Goal: Find specific page/section: Find specific page/section

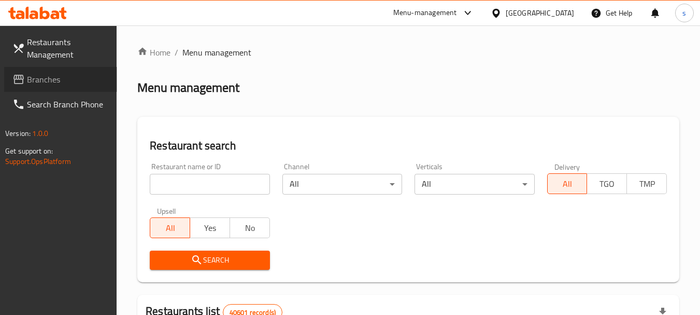
click at [54, 76] on span "Branches" at bounding box center [68, 79] width 82 height 12
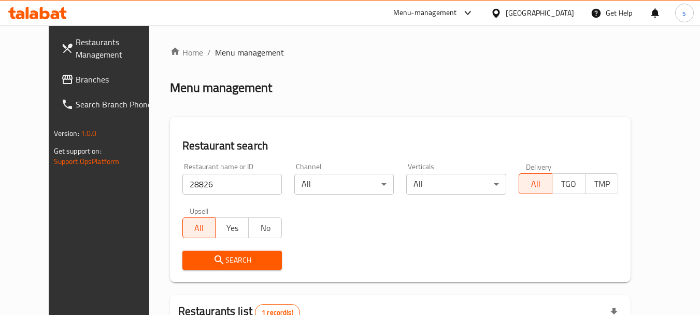
scroll to position [139, 0]
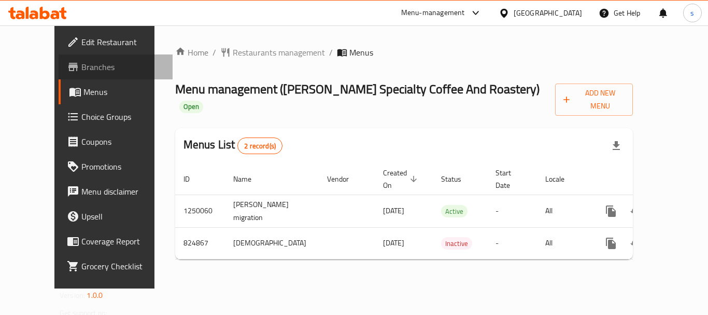
click at [81, 67] on span "Branches" at bounding box center [122, 67] width 83 height 12
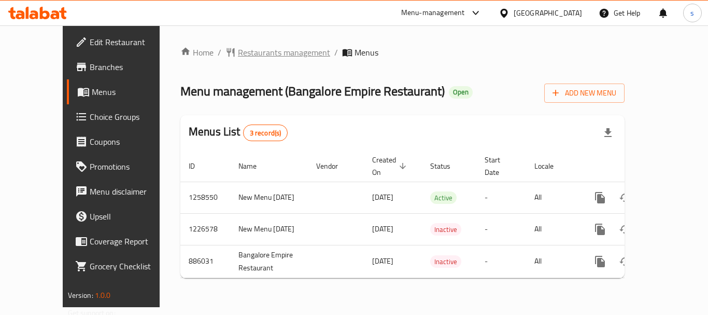
click at [246, 55] on span "Restaurants management" at bounding box center [284, 52] width 92 height 12
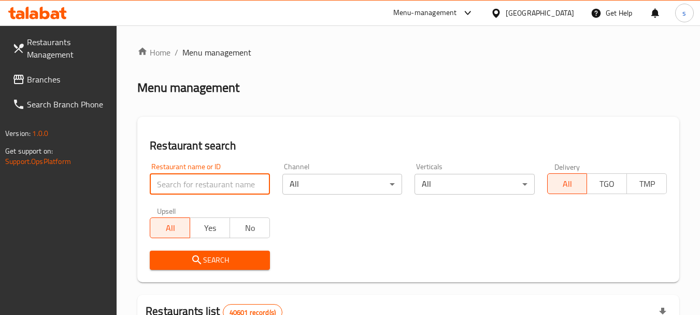
click at [182, 183] on input "search" at bounding box center [210, 184] width 120 height 21
paste input "13432"
type input "13432"
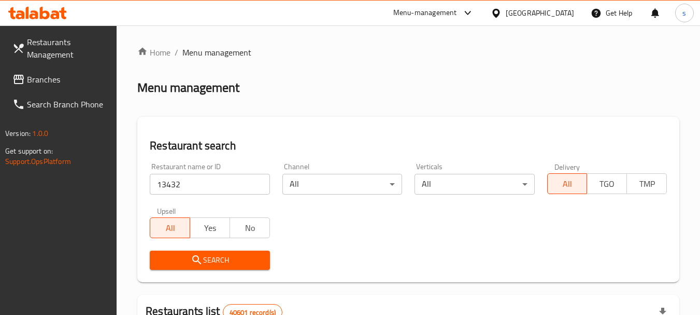
click at [182, 262] on span "Search" at bounding box center [209, 259] width 103 height 13
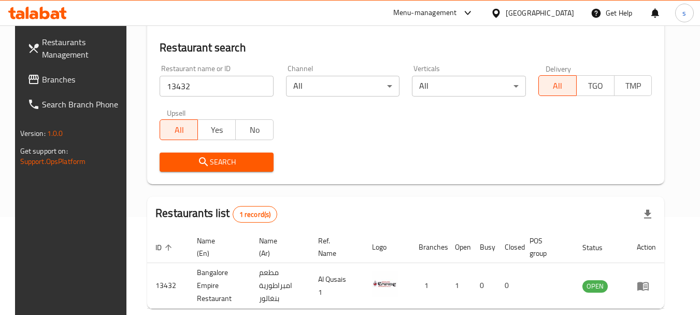
scroll to position [148, 0]
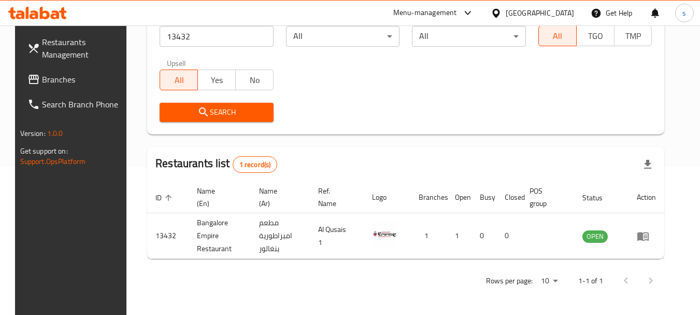
click at [52, 75] on span "Branches" at bounding box center [83, 79] width 82 height 12
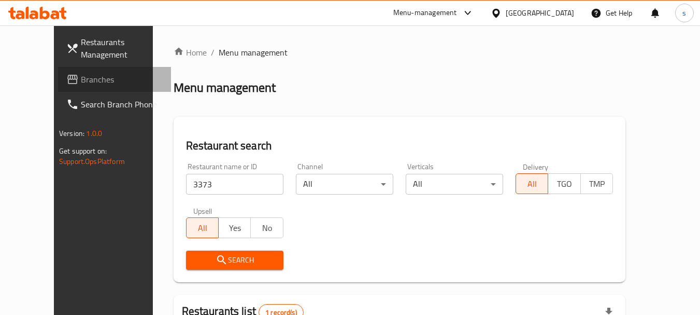
click at [81, 83] on span "Branches" at bounding box center [122, 79] width 82 height 12
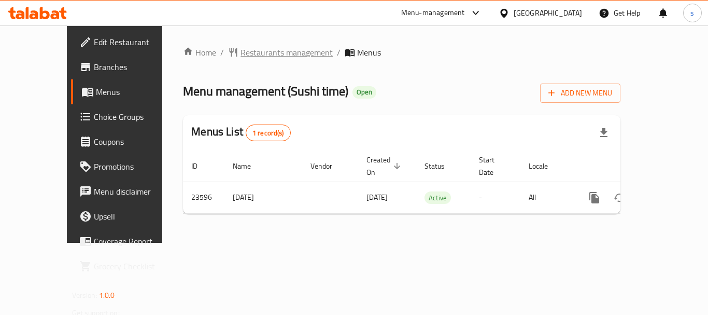
click at [255, 59] on span "Restaurants management" at bounding box center [286, 52] width 92 height 12
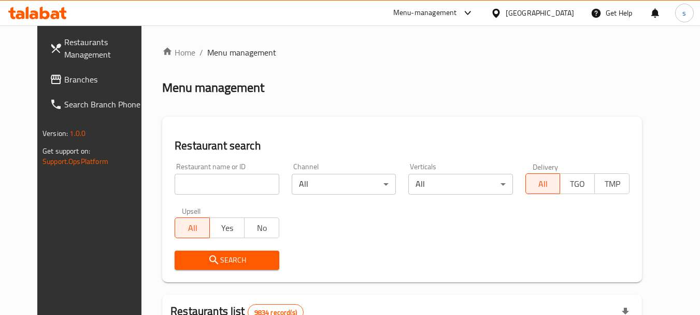
click at [182, 186] on input "search" at bounding box center [227, 184] width 104 height 21
paste input "12424"
type input "12424"
click at [208, 257] on icon "submit" at bounding box center [214, 259] width 12 height 12
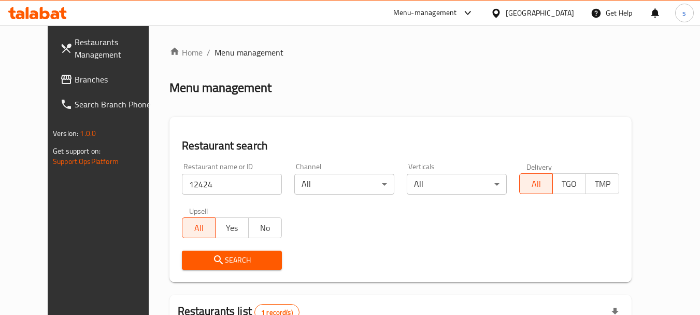
scroll to position [139, 0]
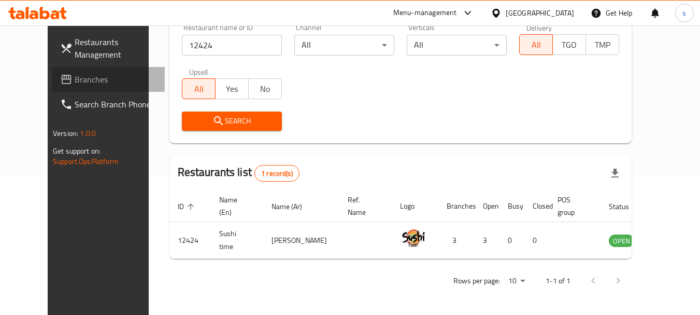
click at [75, 82] on span "Branches" at bounding box center [116, 79] width 82 height 12
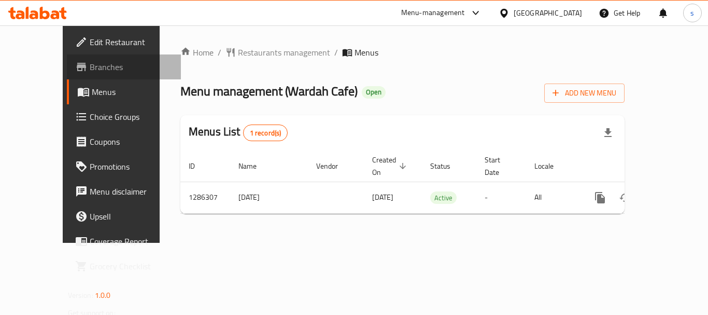
click at [90, 66] on span "Branches" at bounding box center [131, 67] width 83 height 12
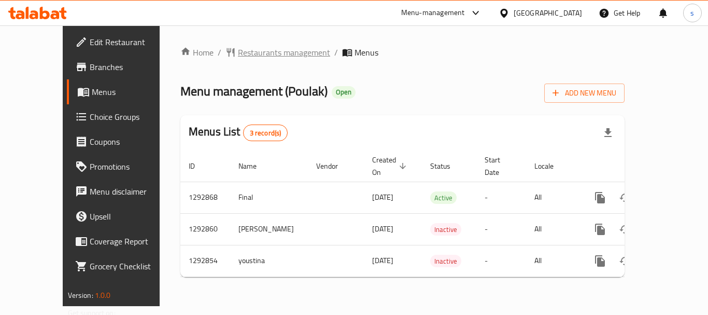
click at [258, 51] on span "Restaurants management" at bounding box center [284, 52] width 92 height 12
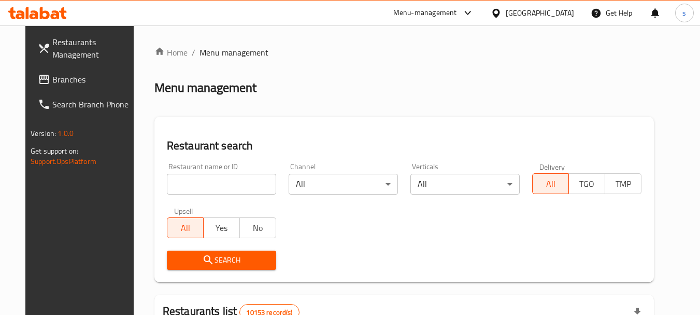
click at [170, 183] on input "search" at bounding box center [221, 184] width 109 height 21
paste input "699277"
type input "699277"
click at [202, 264] on icon "submit" at bounding box center [208, 259] width 12 height 12
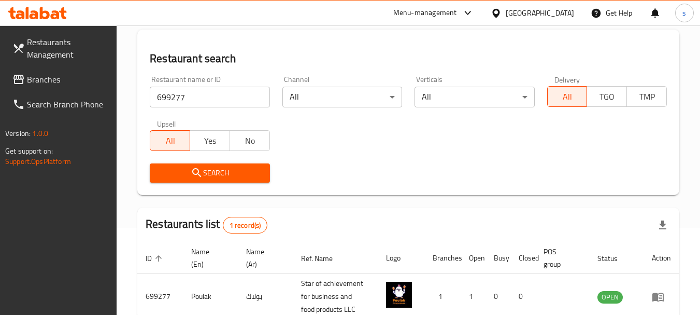
scroll to position [148, 0]
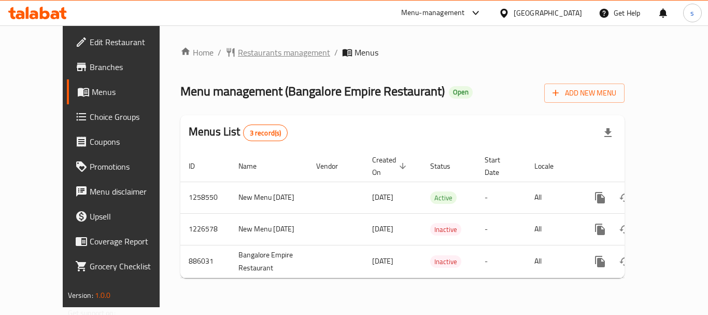
click at [260, 55] on span "Restaurants management" at bounding box center [284, 52] width 92 height 12
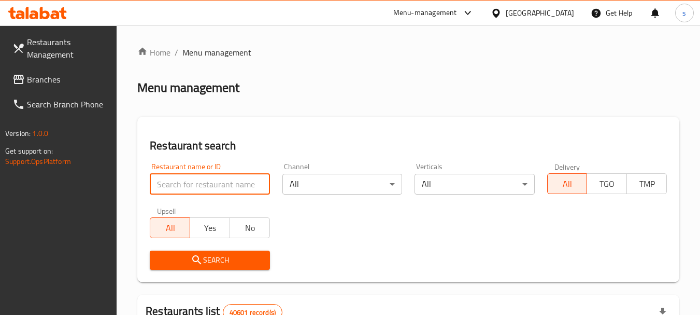
click at [179, 183] on input "search" at bounding box center [210, 184] width 120 height 21
paste input "13432"
type input "13432"
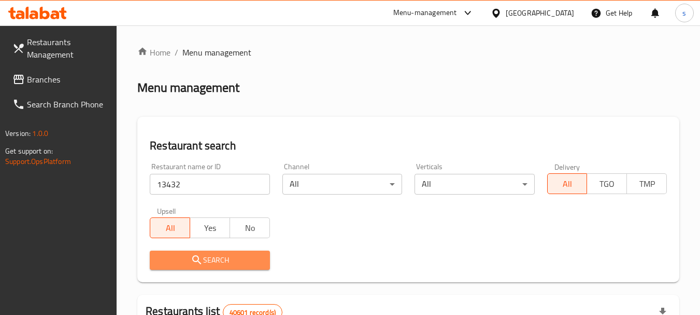
click at [175, 256] on span "Search" at bounding box center [209, 259] width 103 height 13
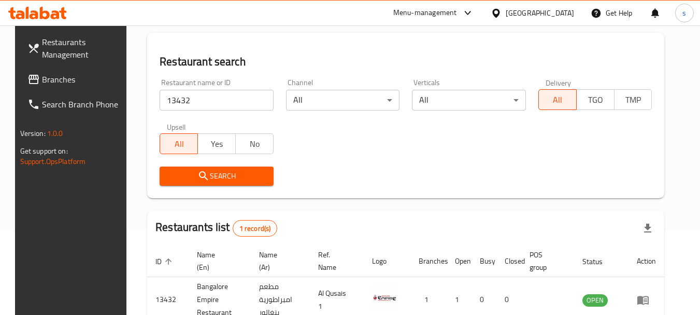
scroll to position [148, 0]
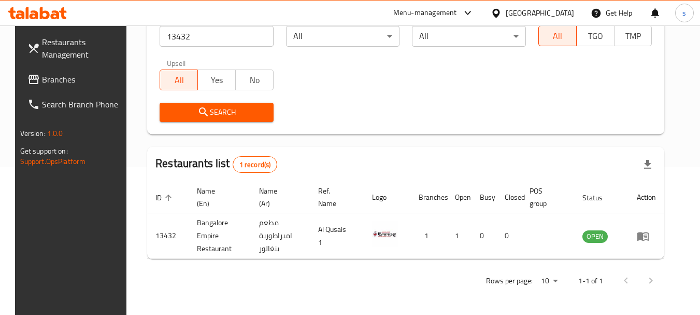
click at [63, 83] on span "Branches" at bounding box center [83, 79] width 82 height 12
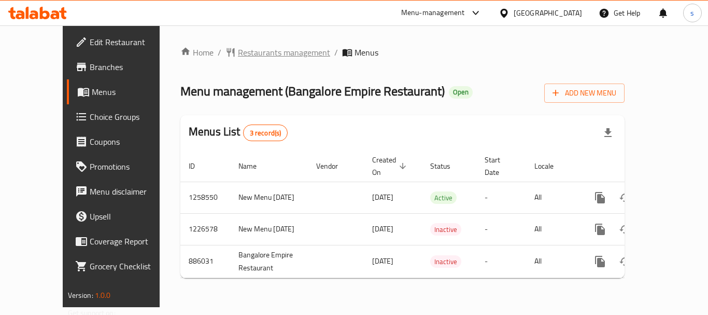
click at [238, 46] on span "Restaurants management" at bounding box center [284, 52] width 92 height 12
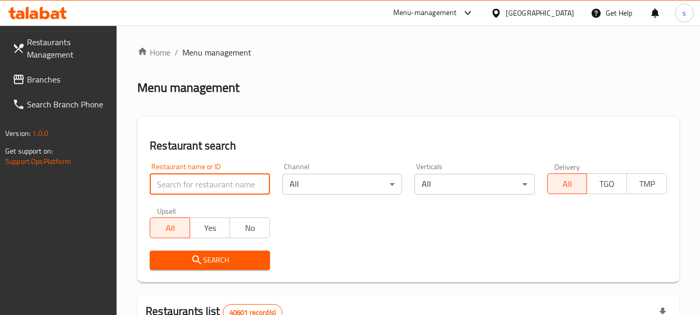
click at [175, 181] on input "search" at bounding box center [210, 184] width 120 height 21
paste input "13432"
type input "13432"
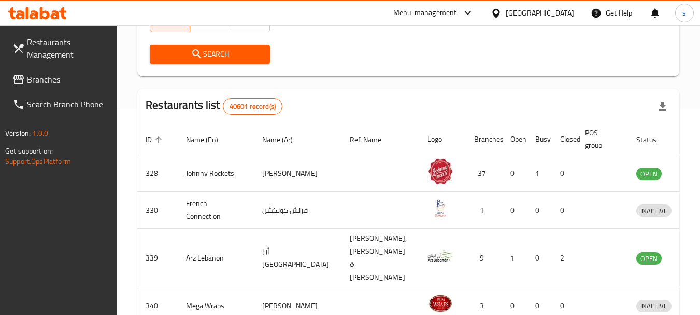
scroll to position [104, 0]
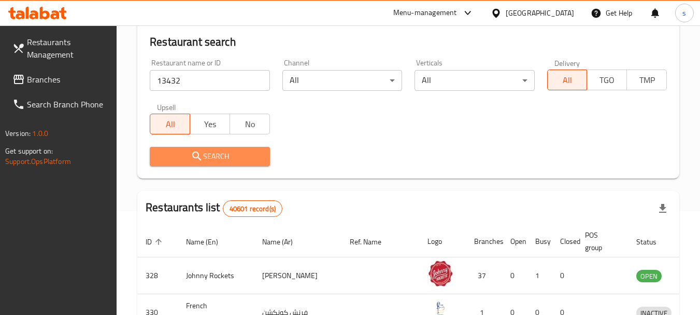
click at [238, 157] on span "Search" at bounding box center [209, 156] width 103 height 13
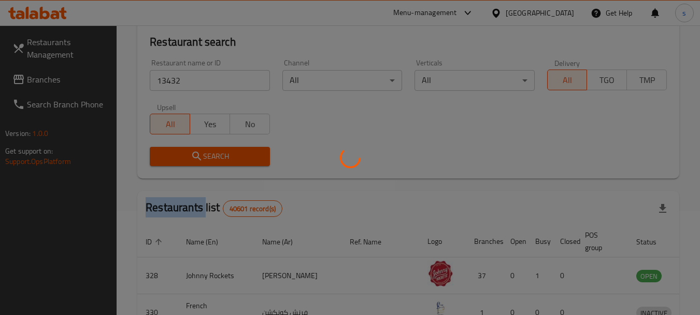
click at [238, 157] on div at bounding box center [350, 157] width 700 height 315
click at [466, 161] on div at bounding box center [350, 157] width 700 height 315
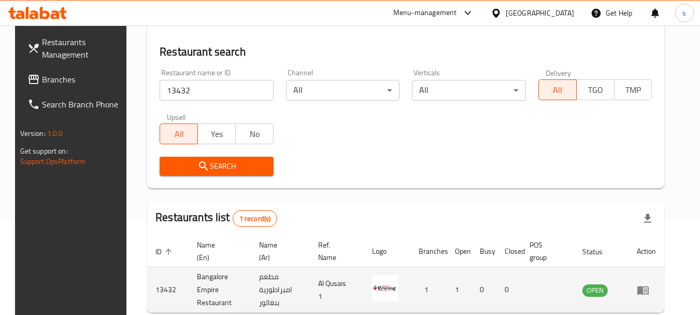
scroll to position [0, 0]
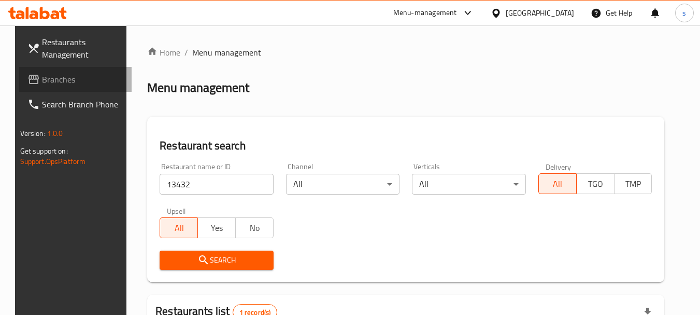
click at [50, 80] on span "Branches" at bounding box center [83, 79] width 82 height 12
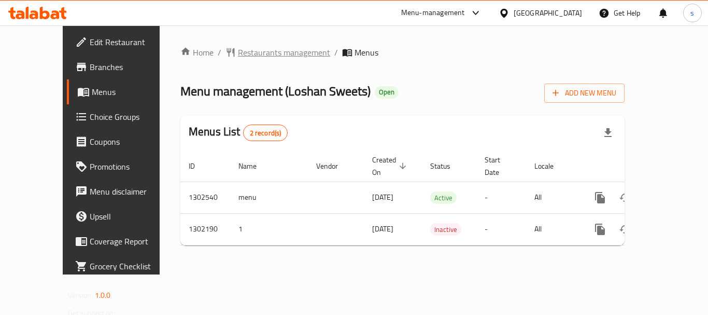
click at [238, 55] on span "Restaurants management" at bounding box center [284, 52] width 92 height 12
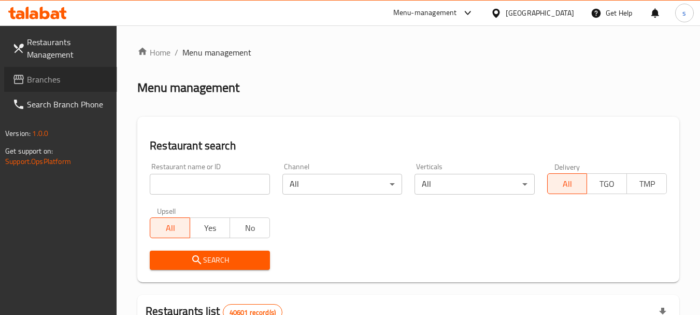
click at [49, 79] on span "Branches" at bounding box center [68, 79] width 82 height 12
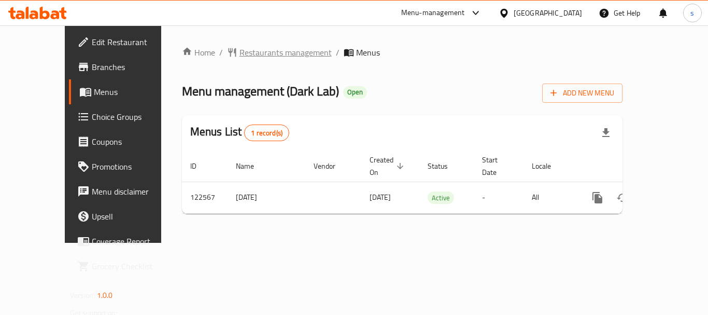
click at [239, 48] on span "Restaurants management" at bounding box center [285, 52] width 92 height 12
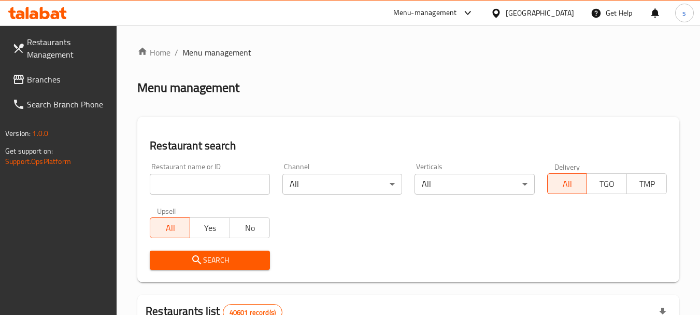
click at [51, 86] on span "Branches" at bounding box center [68, 79] width 82 height 12
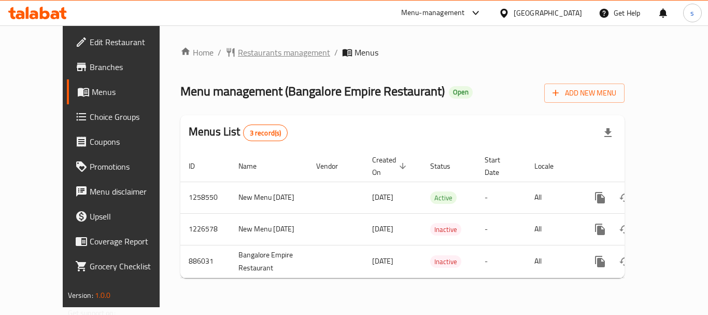
click at [251, 55] on span "Restaurants management" at bounding box center [284, 52] width 92 height 12
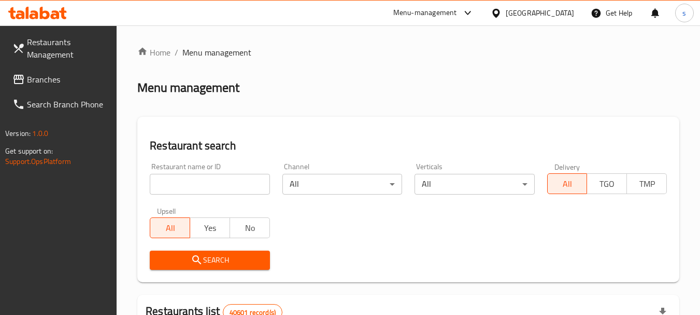
click at [77, 77] on span "Branches" at bounding box center [68, 79] width 82 height 12
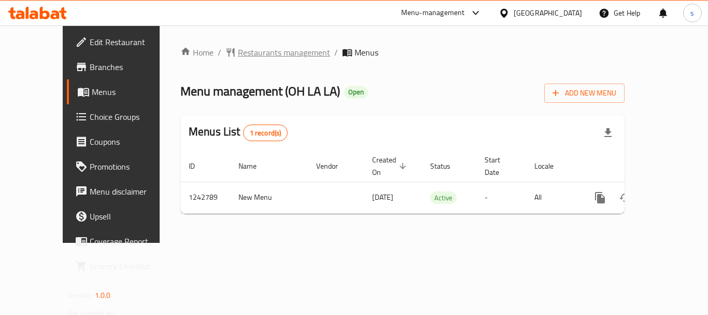
click at [260, 52] on span "Restaurants management" at bounding box center [284, 52] width 92 height 12
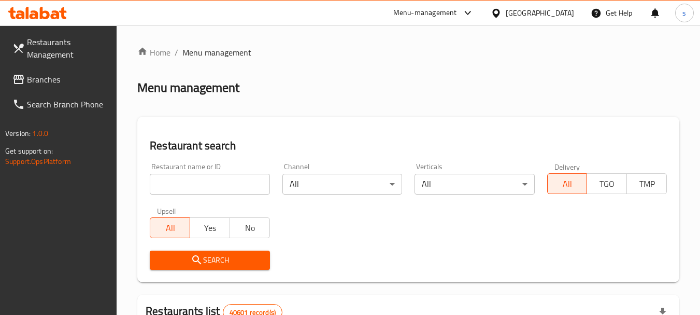
click at [182, 183] on input "search" at bounding box center [210, 184] width 120 height 21
paste input "680879"
type input "680879"
click at [209, 254] on span "Search" at bounding box center [209, 259] width 103 height 13
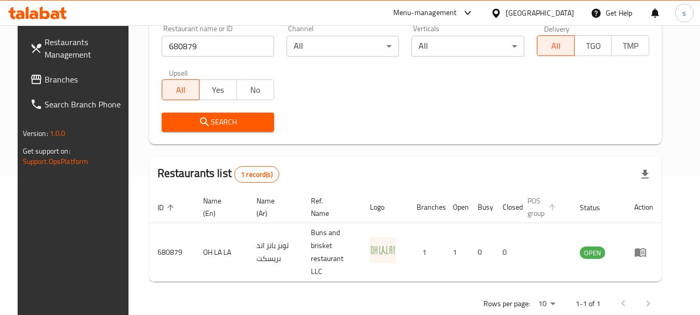
scroll to position [139, 0]
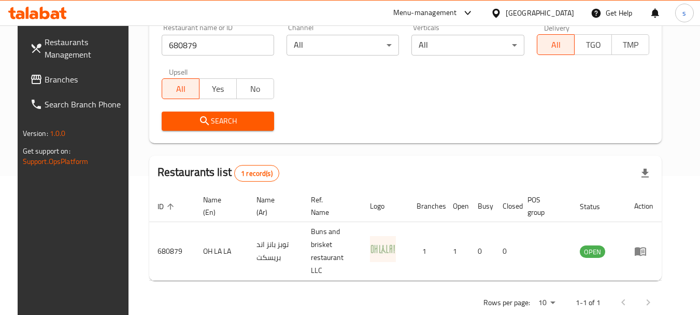
click at [45, 78] on span "Branches" at bounding box center [86, 79] width 82 height 12
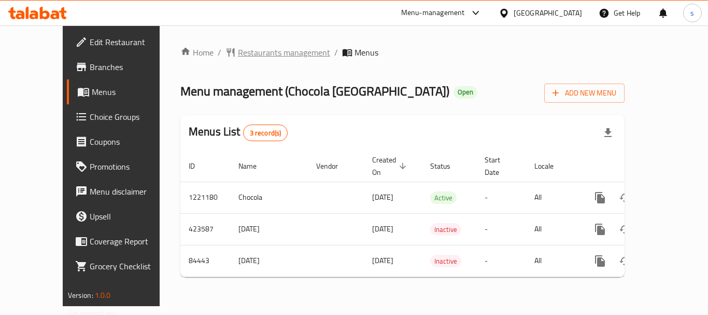
click at [274, 53] on span "Restaurants management" at bounding box center [284, 52] width 92 height 12
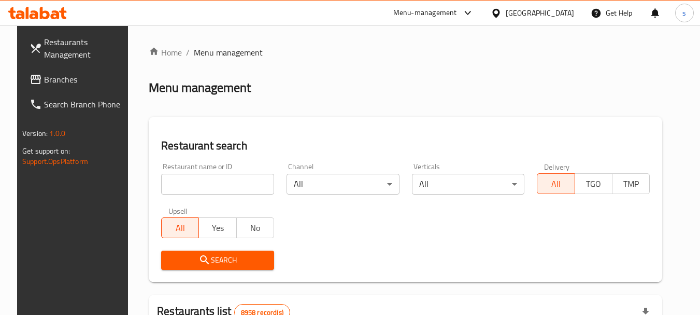
click at [172, 182] on input "search" at bounding box center [217, 184] width 113 height 21
paste input "600759"
type input "600759"
click at [175, 254] on span "Search" at bounding box center [217, 259] width 96 height 13
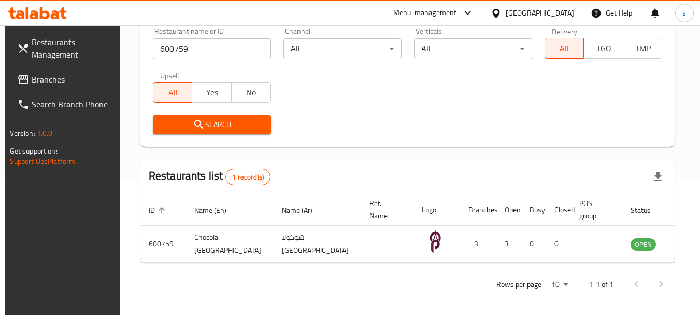
scroll to position [139, 0]
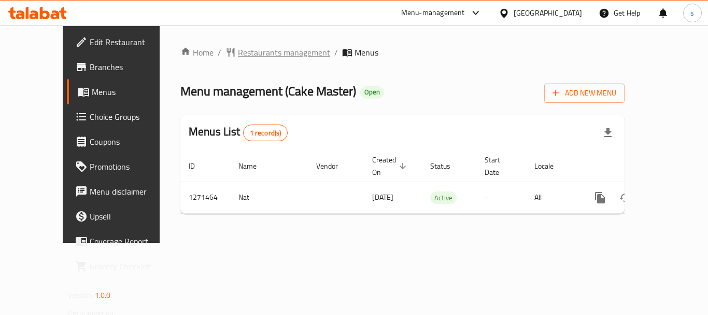
click at [264, 53] on span "Restaurants management" at bounding box center [284, 52] width 92 height 12
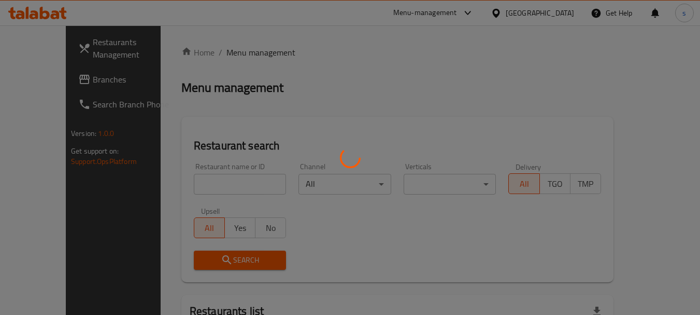
click at [41, 80] on div at bounding box center [350, 157] width 700 height 315
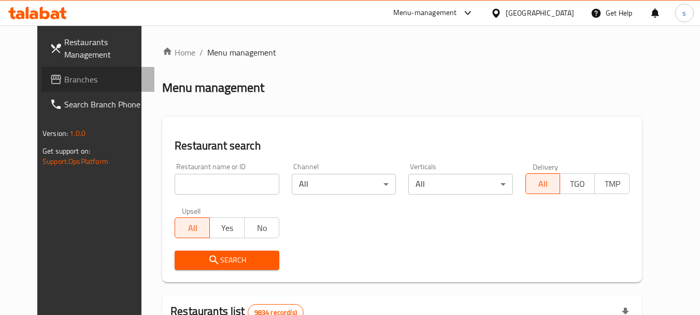
click at [79, 78] on span "Branches" at bounding box center [105, 79] width 82 height 12
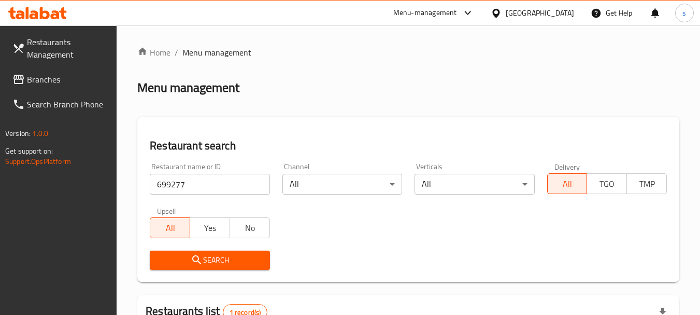
scroll to position [148, 0]
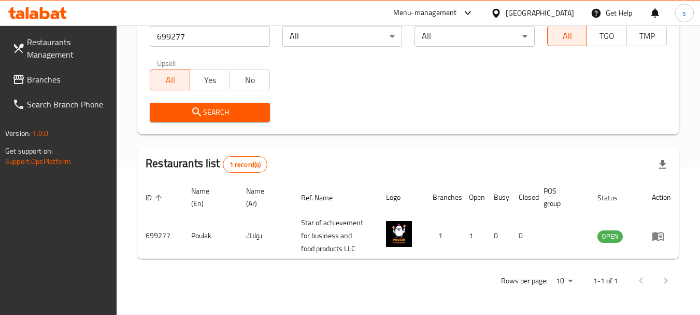
click at [62, 75] on span "Branches" at bounding box center [68, 79] width 82 height 12
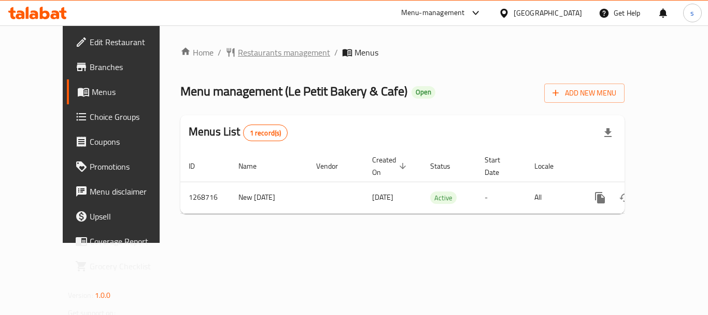
click at [270, 53] on span "Restaurants management" at bounding box center [284, 52] width 92 height 12
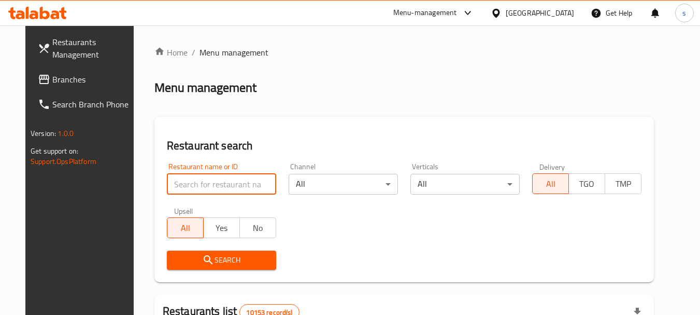
click at [184, 182] on input "search" at bounding box center [221, 184] width 109 height 21
paste input "688276"
type input "688276"
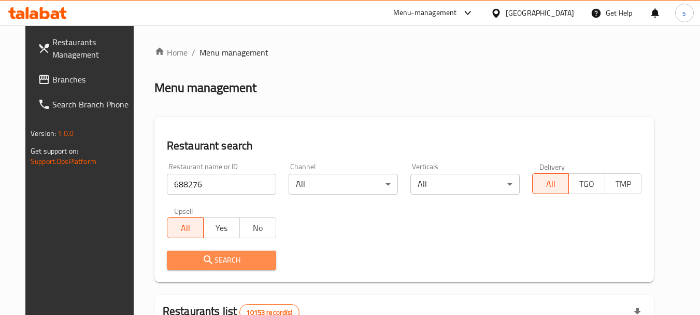
click at [187, 260] on span "Search" at bounding box center [221, 259] width 93 height 13
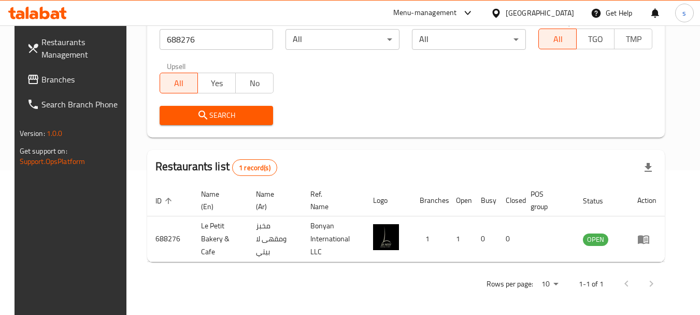
scroll to position [148, 0]
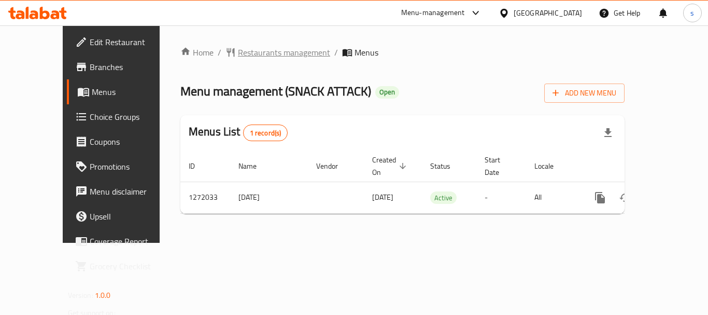
click at [253, 58] on span "Restaurants management" at bounding box center [284, 52] width 92 height 12
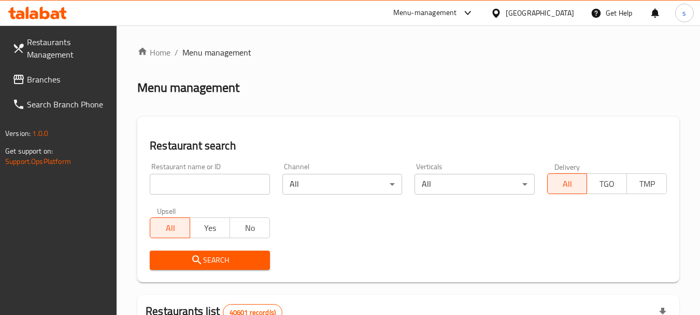
click at [177, 182] on input "search" at bounding box center [210, 184] width 120 height 21
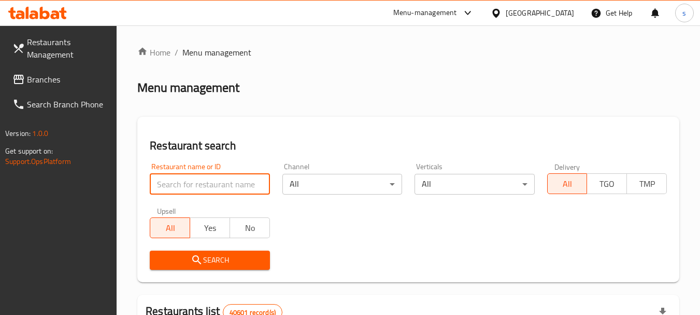
click at [177, 182] on input "search" at bounding box center [210, 184] width 120 height 21
paste input "690082"
type input "690082"
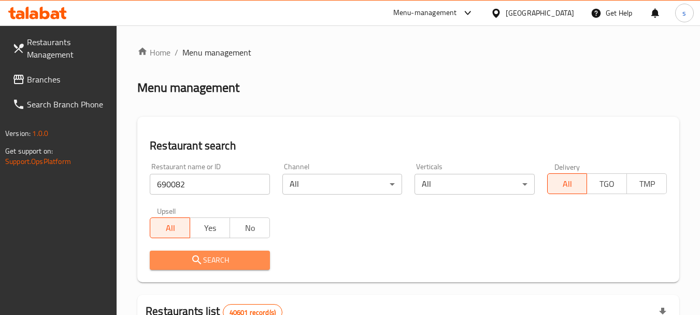
click at [178, 260] on span "Search" at bounding box center [209, 259] width 103 height 13
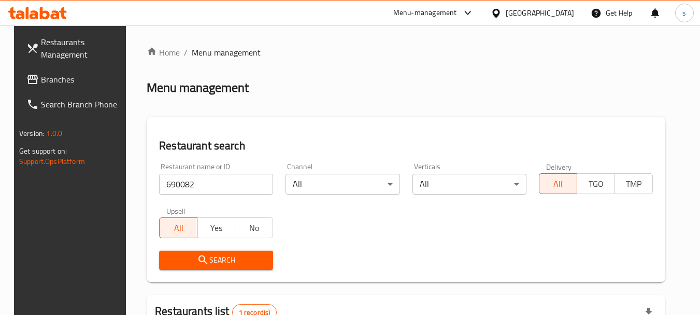
click at [38, 92] on link "Search Branch Phone" at bounding box center [74, 104] width 113 height 25
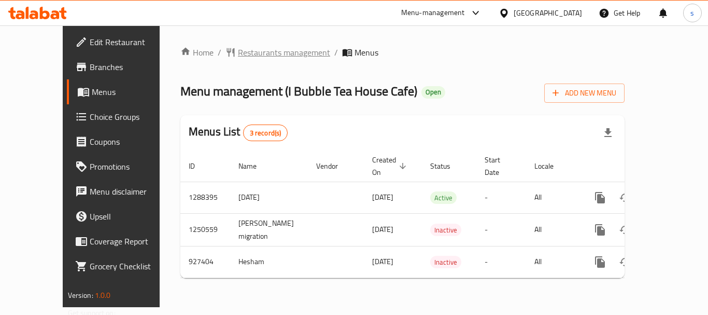
click at [260, 55] on span "Restaurants management" at bounding box center [284, 52] width 92 height 12
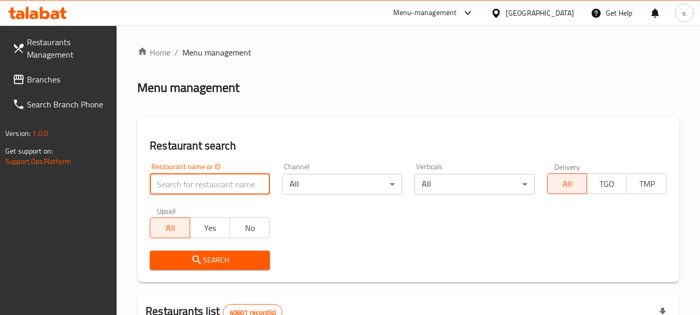
click at [172, 181] on input "search" at bounding box center [210, 184] width 120 height 21
paste input "658825"
type input "658825"
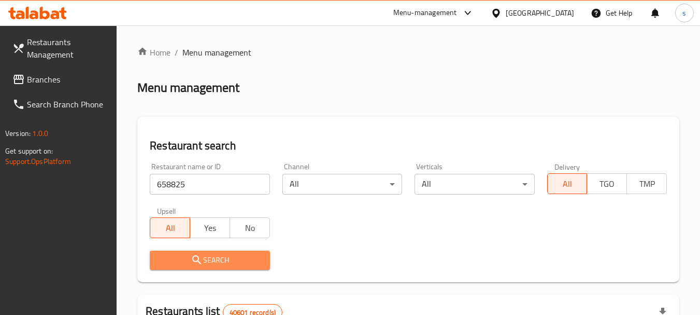
click at [160, 257] on span "Search" at bounding box center [209, 259] width 103 height 13
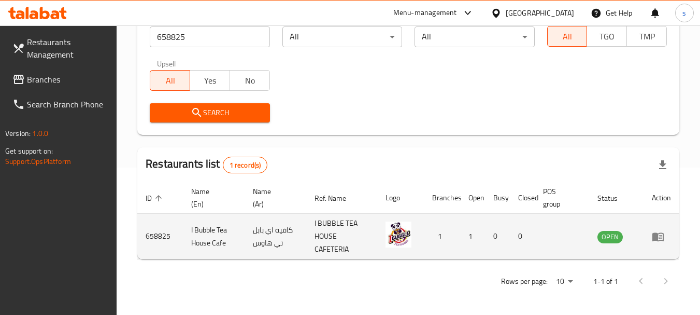
scroll to position [148, 0]
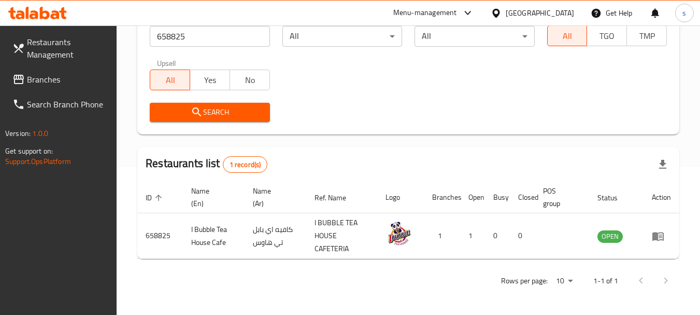
click at [64, 81] on span "Branches" at bounding box center [68, 79] width 82 height 12
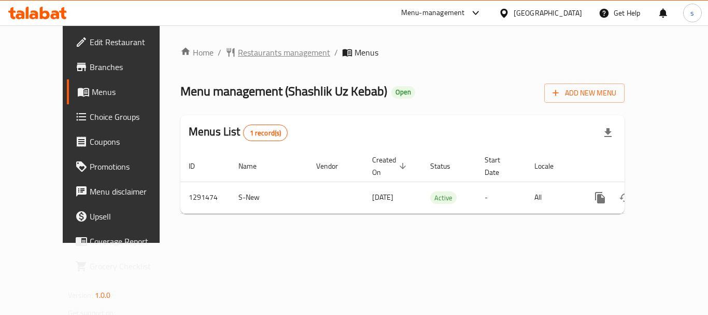
click at [238, 56] on span "Restaurants management" at bounding box center [284, 52] width 92 height 12
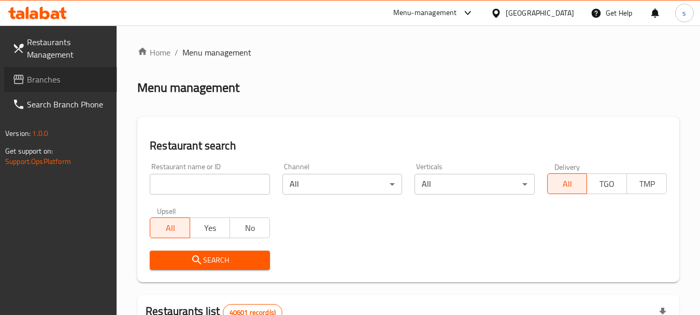
click at [84, 73] on span "Branches" at bounding box center [68, 79] width 82 height 12
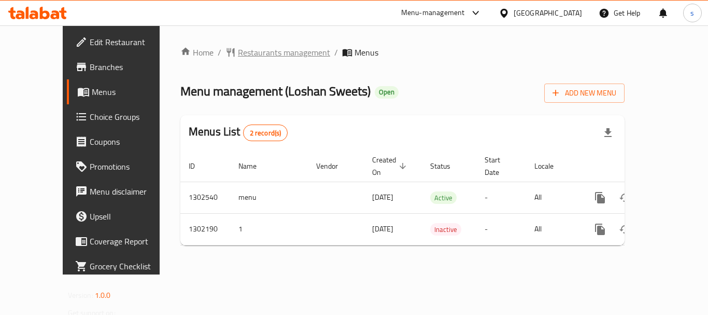
click at [238, 52] on span "Restaurants management" at bounding box center [284, 52] width 92 height 12
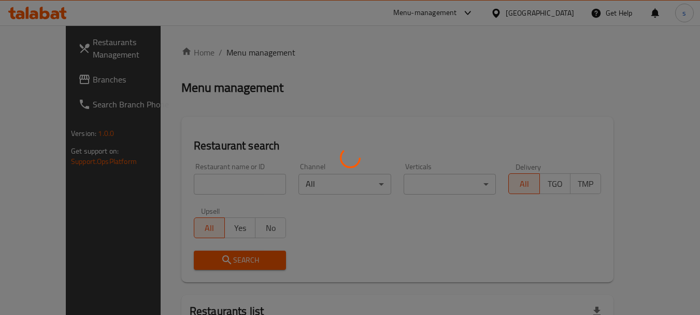
click at [35, 75] on div at bounding box center [350, 157] width 700 height 315
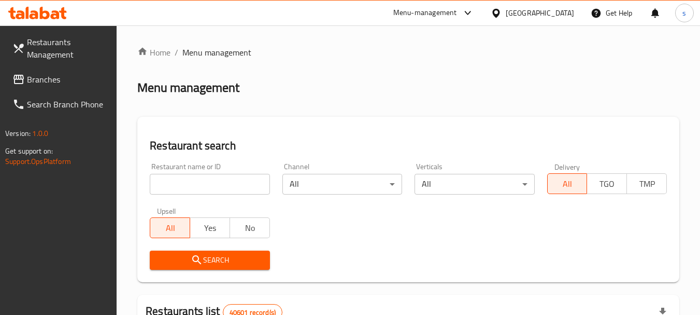
click at [65, 81] on span "Branches" at bounding box center [68, 79] width 82 height 12
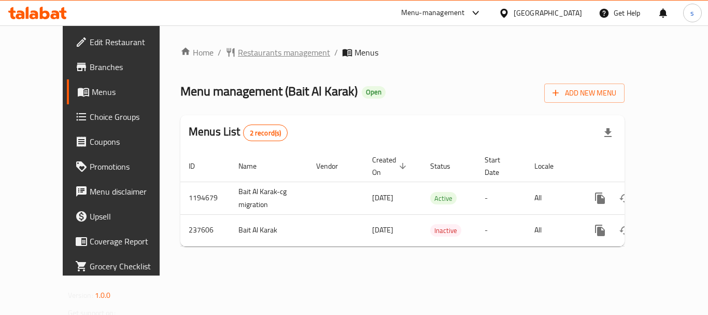
click at [262, 53] on span "Restaurants management" at bounding box center [284, 52] width 92 height 12
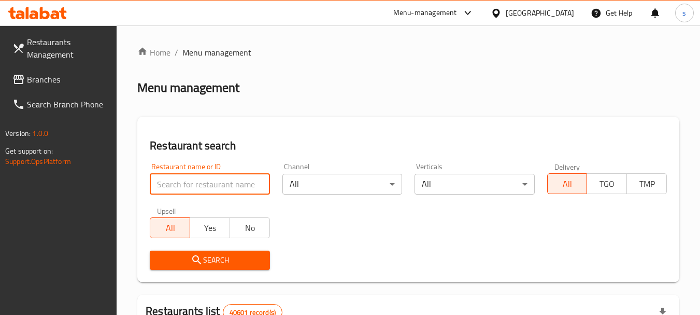
click at [174, 182] on input "search" at bounding box center [210, 184] width 120 height 21
paste input "626849"
type input "626849"
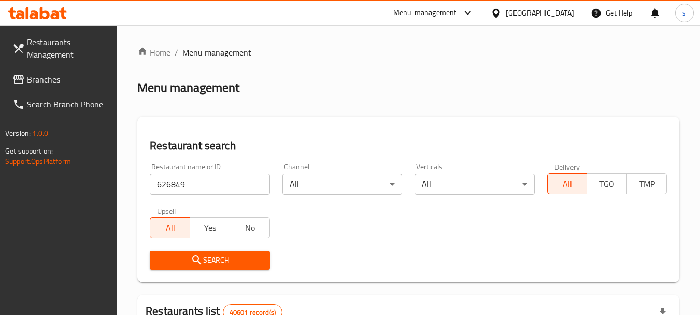
click at [176, 254] on span "Search" at bounding box center [209, 259] width 103 height 13
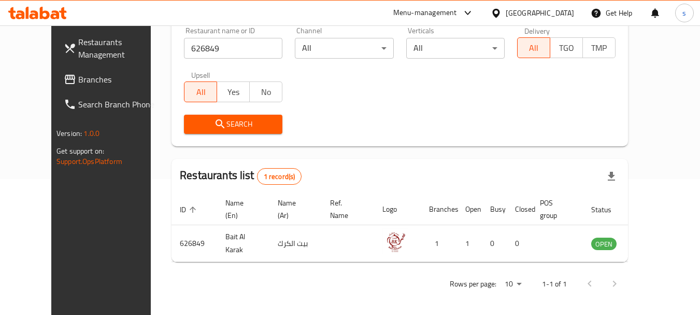
scroll to position [139, 0]
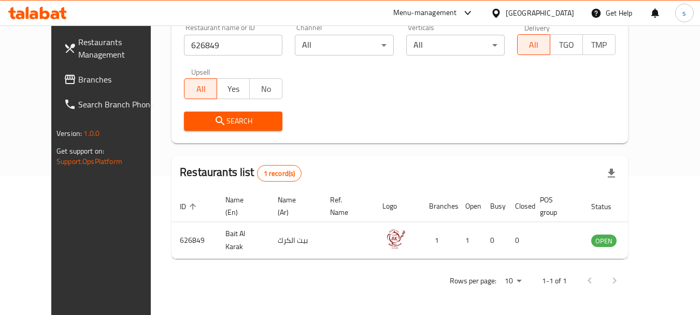
click at [78, 76] on span "Branches" at bounding box center [119, 79] width 82 height 12
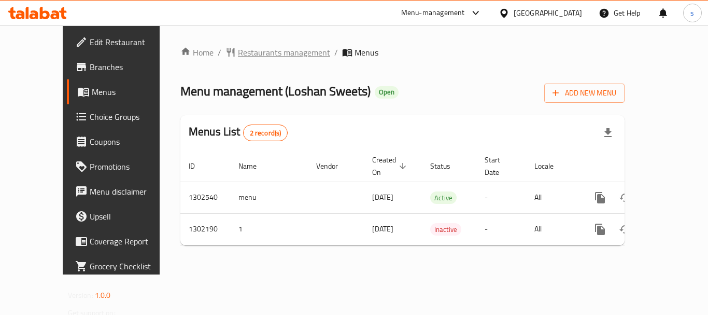
click at [275, 53] on span "Restaurants management" at bounding box center [284, 52] width 92 height 12
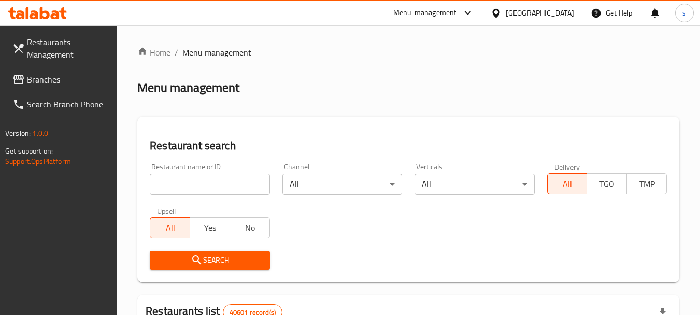
click at [184, 184] on input "search" at bounding box center [210, 184] width 120 height 21
paste input "702327"
type input "702327"
click at [198, 258] on icon "submit" at bounding box center [196, 259] width 9 height 9
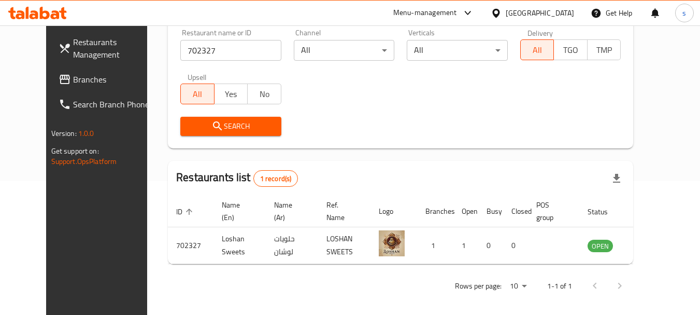
scroll to position [139, 0]
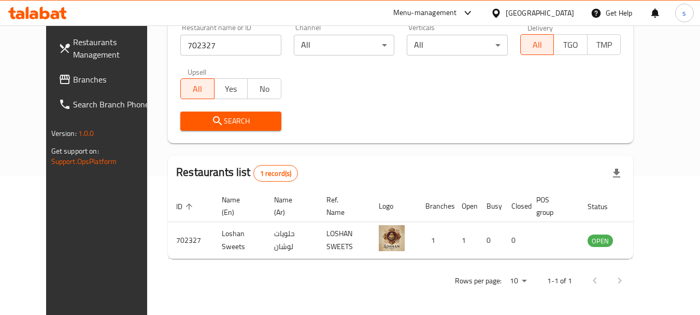
click at [73, 80] on span "Branches" at bounding box center [114, 79] width 82 height 12
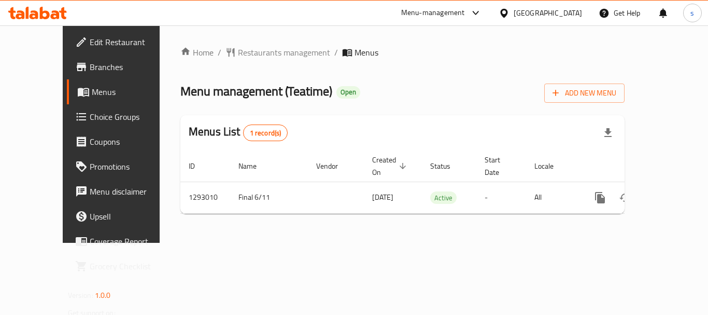
click at [90, 67] on span "Branches" at bounding box center [131, 67] width 83 height 12
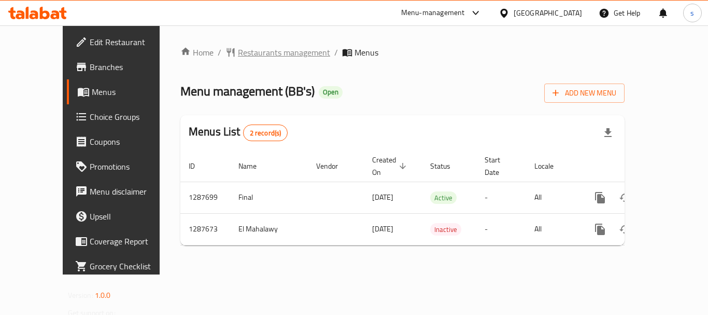
click at [267, 56] on span "Restaurants management" at bounding box center [284, 52] width 92 height 12
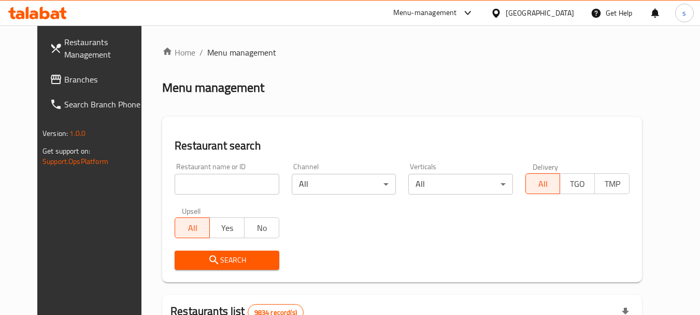
click at [178, 180] on input "search" at bounding box center [227, 184] width 104 height 21
paste input "696829"
type input "696829"
click at [208, 261] on icon "submit" at bounding box center [214, 259] width 12 height 12
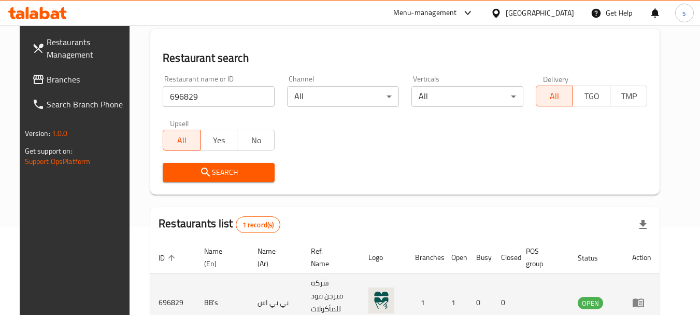
scroll to position [139, 0]
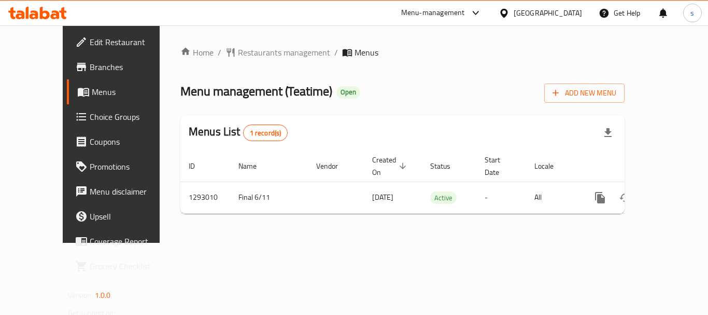
click at [247, 56] on div "Home / Restaurants management / Menus Menu management ( Teatime ) Open Add New …" at bounding box center [402, 134] width 444 height 176
click at [247, 56] on span "Restaurants management" at bounding box center [284, 52] width 92 height 12
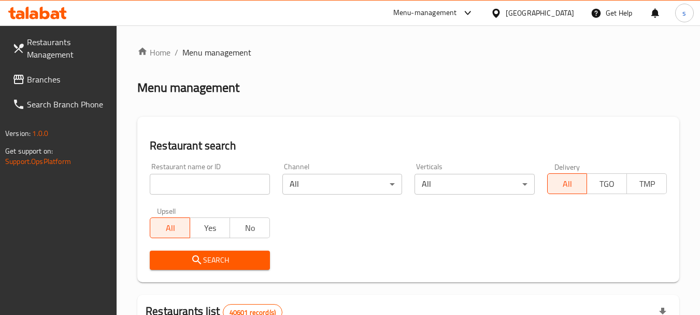
drag, startPoint x: 184, startPoint y: 170, endPoint x: 184, endPoint y: 178, distance: 8.3
click at [184, 176] on div "Restaurant name or ID Restaurant name or ID" at bounding box center [210, 179] width 120 height 32
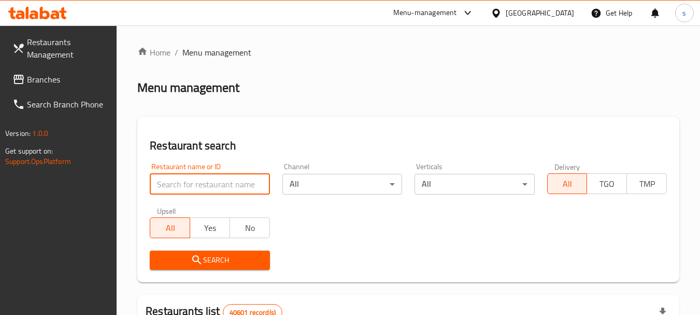
click at [175, 189] on input "search" at bounding box center [210, 184] width 120 height 21
paste input "699330"
type input "699330"
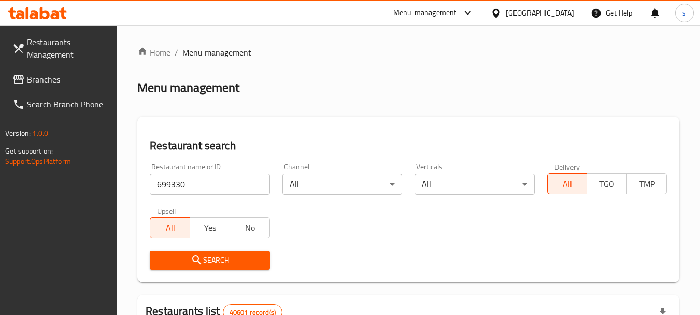
click at [196, 266] on button "Search" at bounding box center [210, 259] width 120 height 19
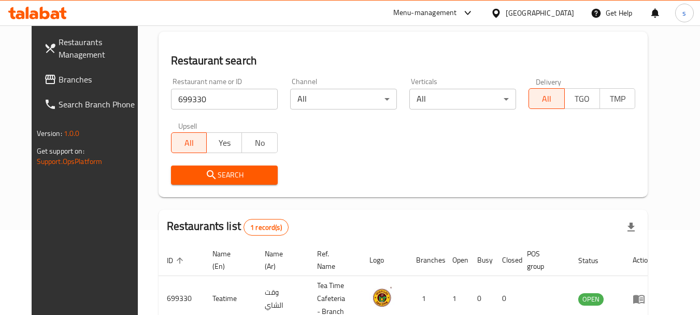
scroll to position [135, 0]
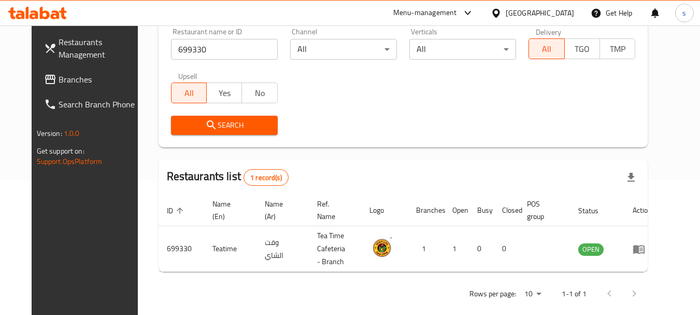
click at [59, 80] on span "Branches" at bounding box center [100, 79] width 82 height 12
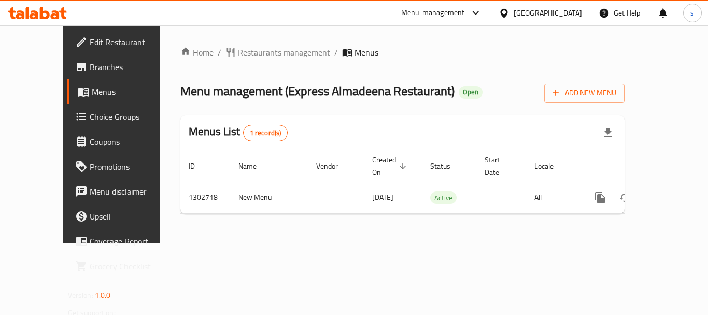
click at [238, 51] on span "Restaurants management" at bounding box center [284, 52] width 92 height 12
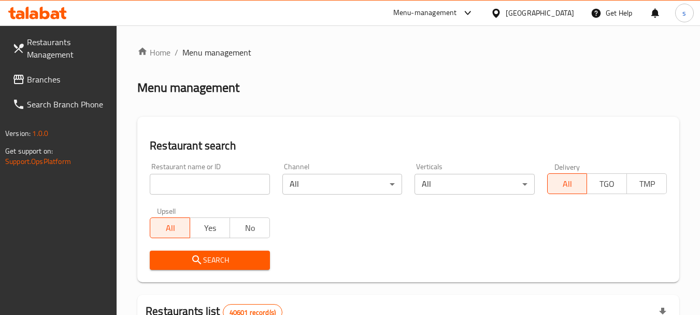
click at [174, 184] on input "search" at bounding box center [210, 184] width 120 height 21
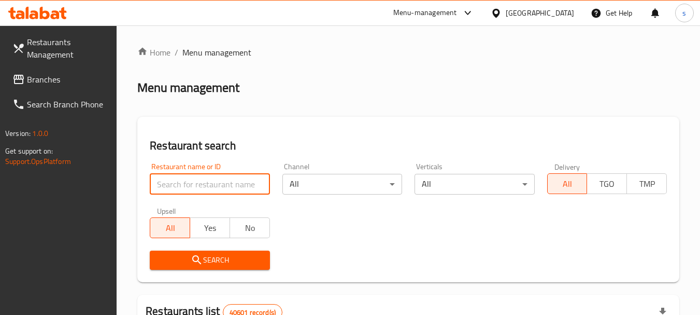
paste input "702475"
type input "702475"
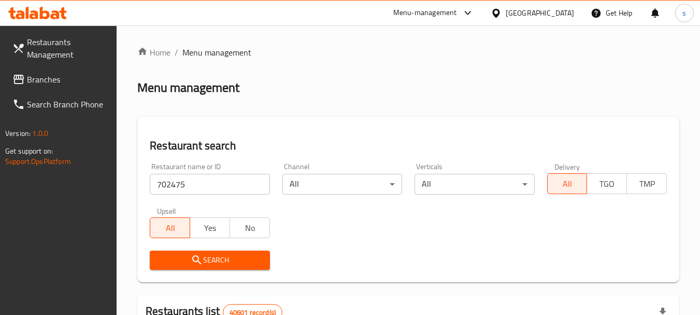
click at [183, 252] on button "Search" at bounding box center [210, 259] width 120 height 19
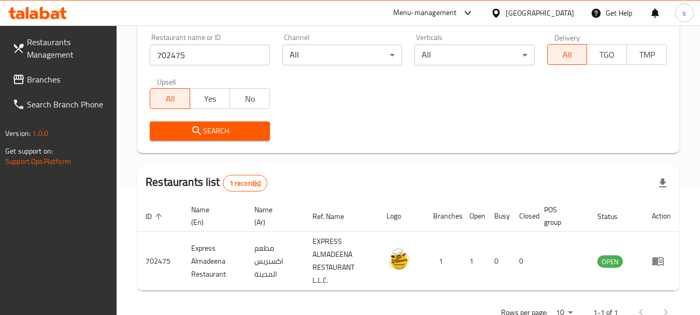
scroll to position [161, 0]
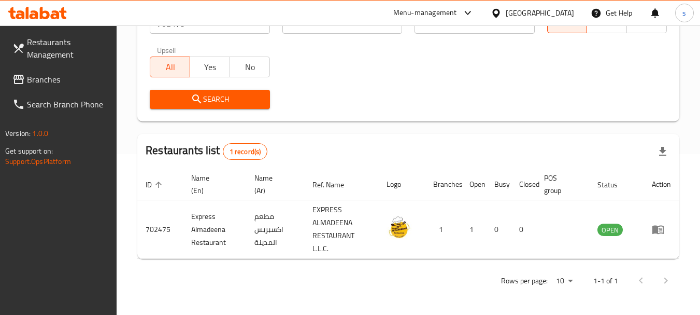
click at [50, 77] on span "Branches" at bounding box center [68, 79] width 82 height 12
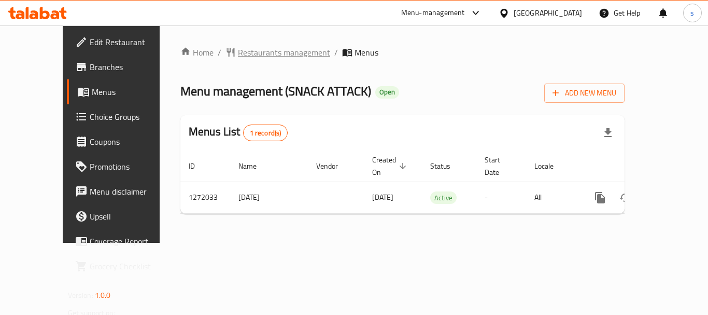
click at [259, 55] on span "Restaurants management" at bounding box center [284, 52] width 92 height 12
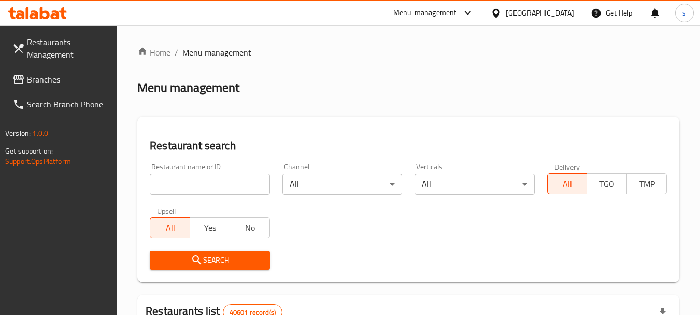
click at [171, 182] on input "search" at bounding box center [210, 184] width 120 height 21
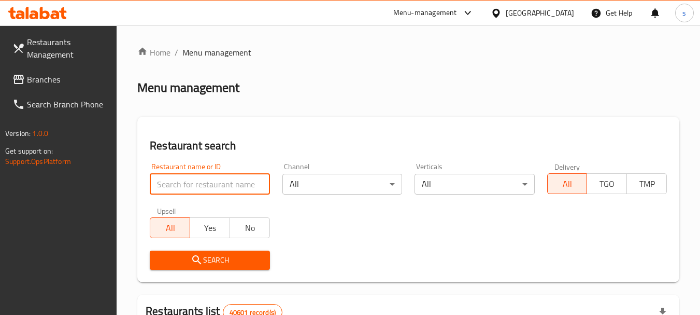
paste input "690082"
type input "690082"
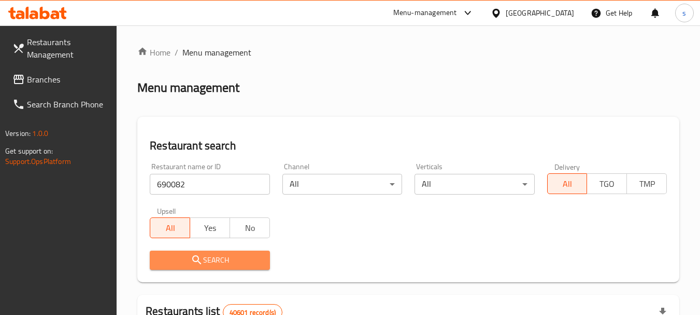
click at [221, 262] on span "Search" at bounding box center [209, 259] width 103 height 13
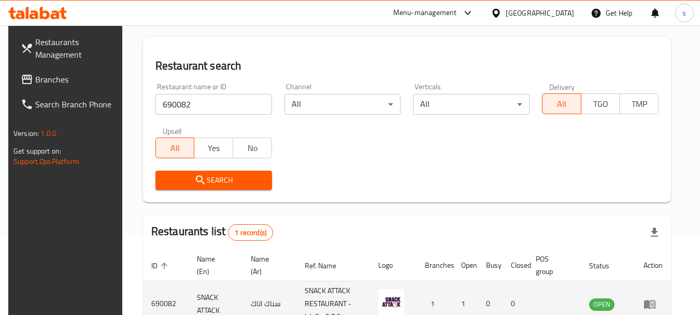
scroll to position [148, 0]
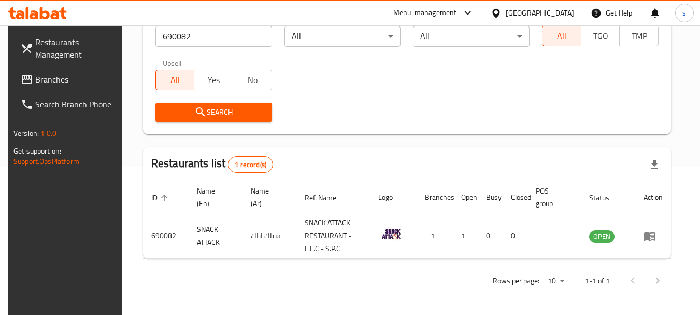
click at [38, 80] on span "Branches" at bounding box center [76, 79] width 82 height 12
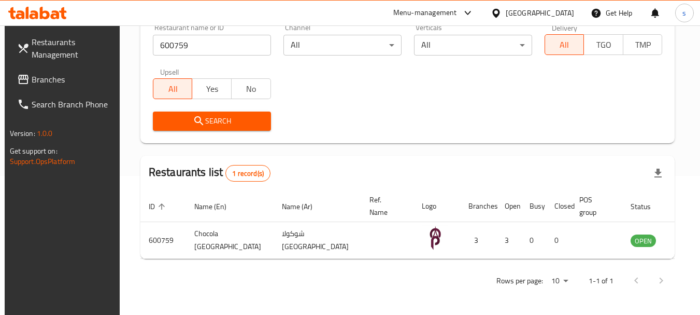
scroll to position [139, 0]
click at [48, 81] on span "Branches" at bounding box center [73, 79] width 82 height 12
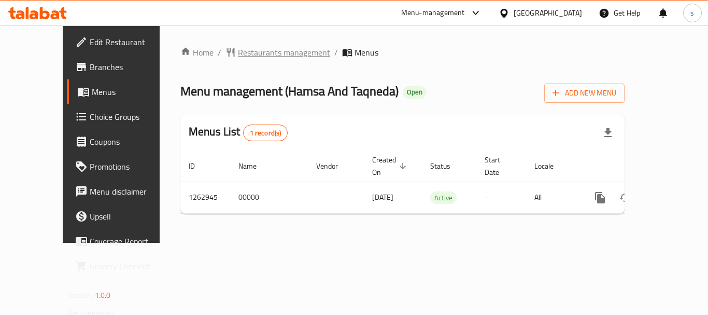
click at [244, 53] on span "Restaurants management" at bounding box center [284, 52] width 92 height 12
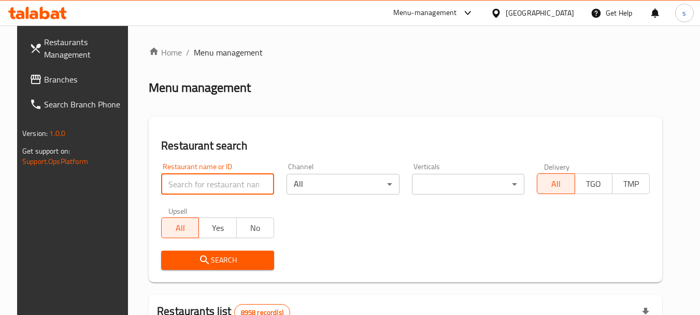
click at [165, 185] on input "search" at bounding box center [217, 184] width 113 height 21
paste input "685778"
type input "685778"
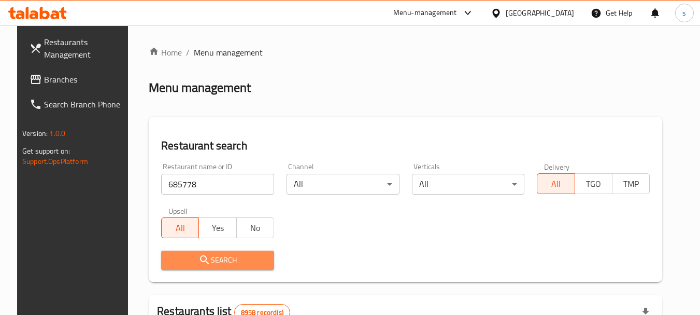
click at [198, 258] on icon "submit" at bounding box center [204, 259] width 12 height 12
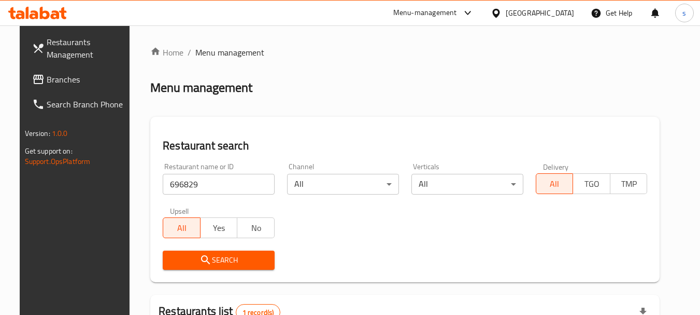
click at [47, 80] on span "Branches" at bounding box center [88, 79] width 82 height 12
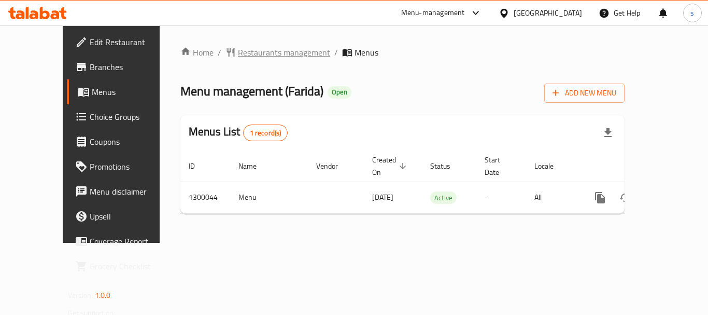
click at [256, 53] on span "Restaurants management" at bounding box center [284, 52] width 92 height 12
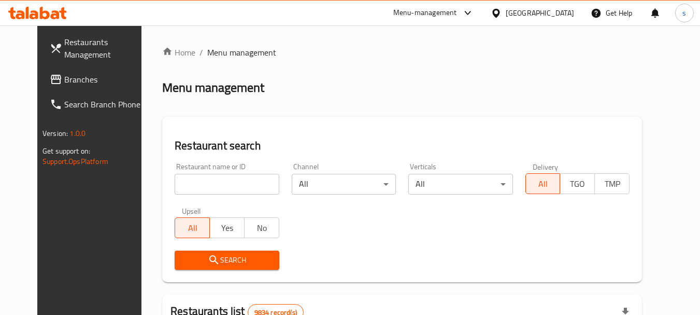
click at [175, 181] on input "search" at bounding box center [227, 184] width 104 height 21
paste input "701615"
type input "701615"
click button "Search" at bounding box center [227, 259] width 104 height 19
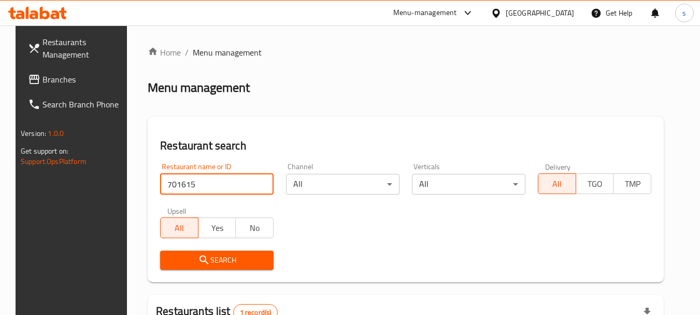
click at [365, 70] on div "Home / Menu management Menu management Restaurant search Restaurant name or ID …" at bounding box center [406, 250] width 516 height 408
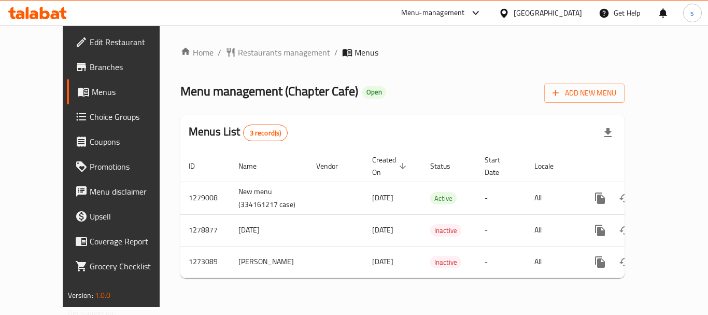
click at [430, 9] on div "Menu-management" at bounding box center [433, 13] width 64 height 12
click at [366, 94] on div "Restaurant-Management" at bounding box center [377, 89] width 81 height 11
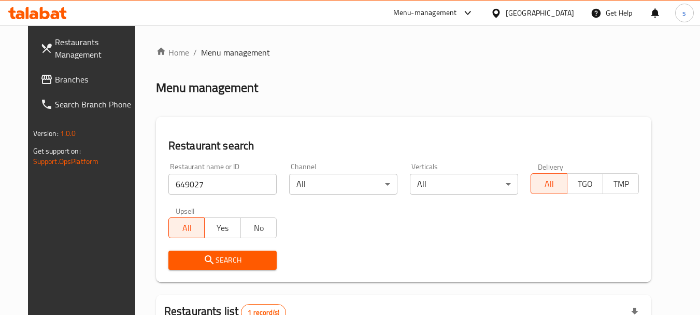
scroll to position [135, 0]
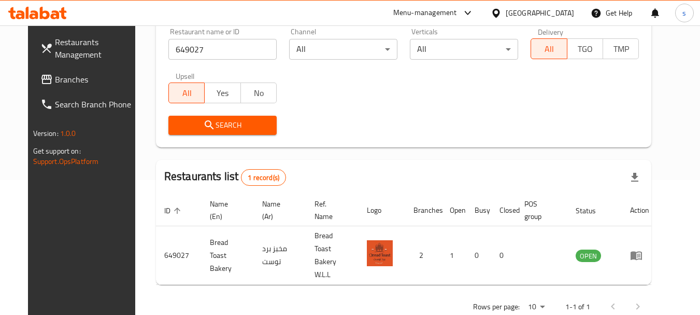
click at [55, 76] on span "Branches" at bounding box center [96, 79] width 82 height 12
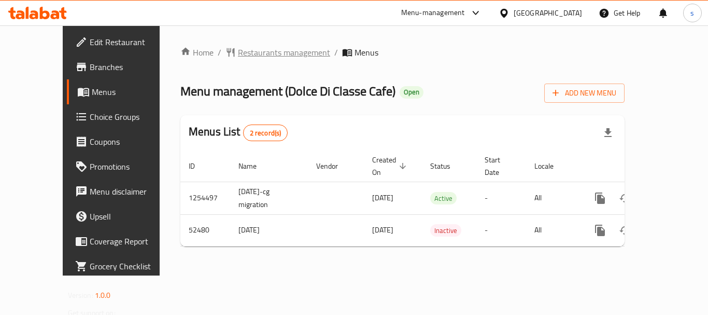
click at [258, 48] on span "Restaurants management" at bounding box center [284, 52] width 92 height 12
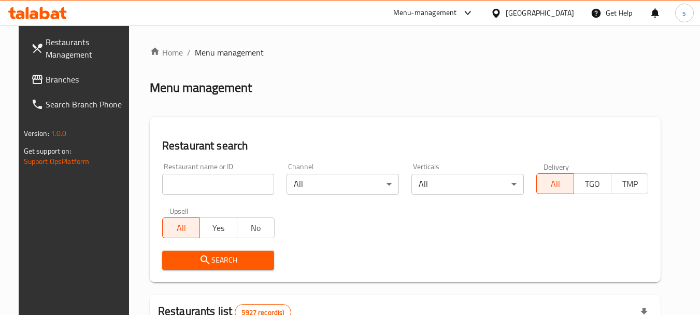
click at [184, 183] on input "search" at bounding box center [218, 184] width 112 height 21
paste input "26067"
type input "26067"
click at [199, 255] on icon "submit" at bounding box center [205, 259] width 12 height 12
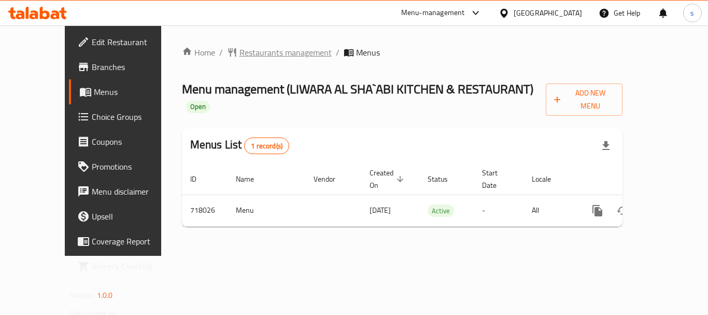
click at [243, 51] on span "Restaurants management" at bounding box center [285, 52] width 92 height 12
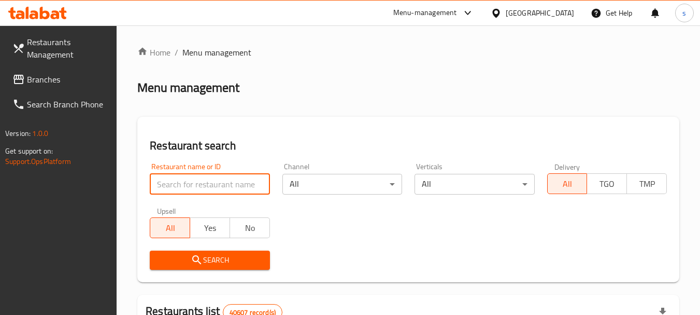
click at [188, 179] on input "search" at bounding box center [210, 184] width 120 height 21
paste input "645712"
type input "645712"
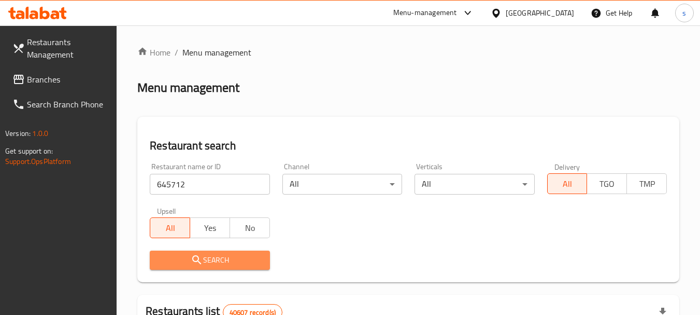
click at [206, 258] on span "Search" at bounding box center [209, 259] width 103 height 13
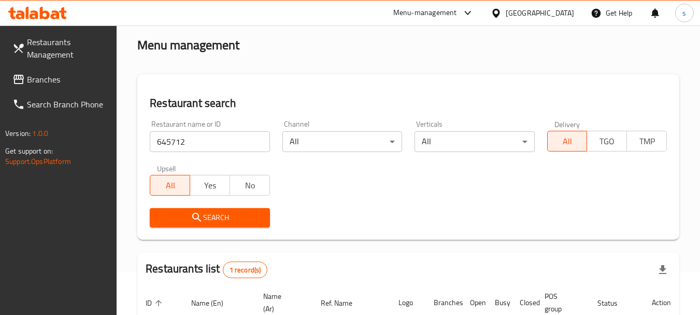
scroll to position [161, 0]
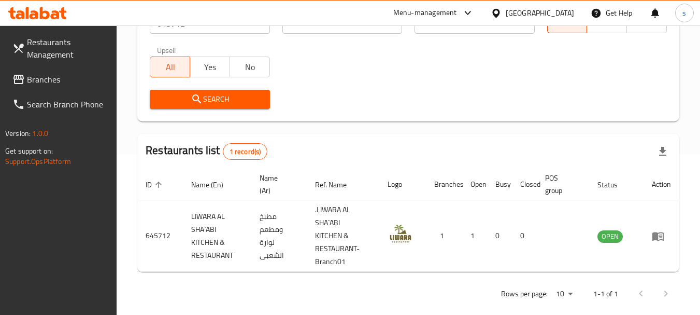
click at [54, 83] on span "Branches" at bounding box center [68, 79] width 82 height 12
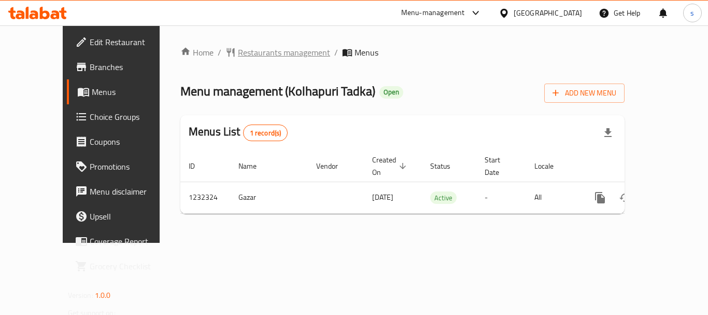
click at [243, 55] on span "Restaurants management" at bounding box center [284, 52] width 92 height 12
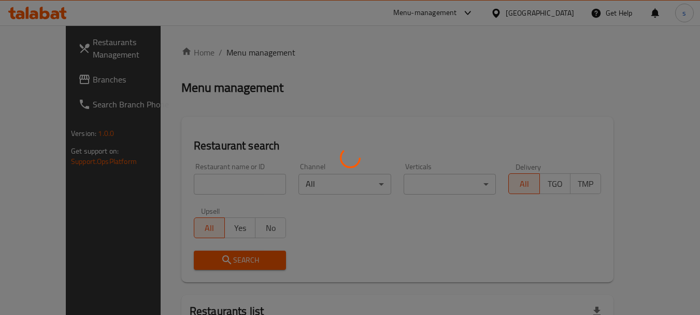
click at [55, 78] on div at bounding box center [350, 157] width 700 height 315
click at [56, 76] on div at bounding box center [350, 157] width 700 height 315
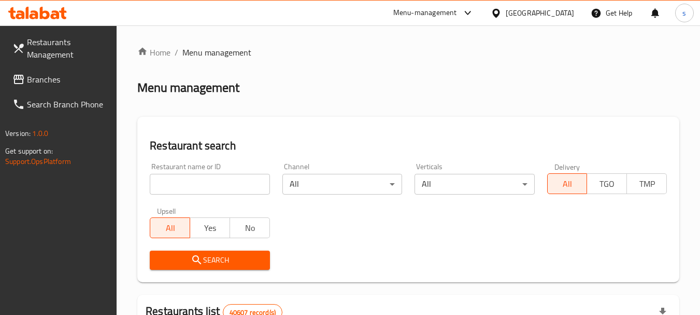
click at [89, 78] on span "Branches" at bounding box center [68, 79] width 82 height 12
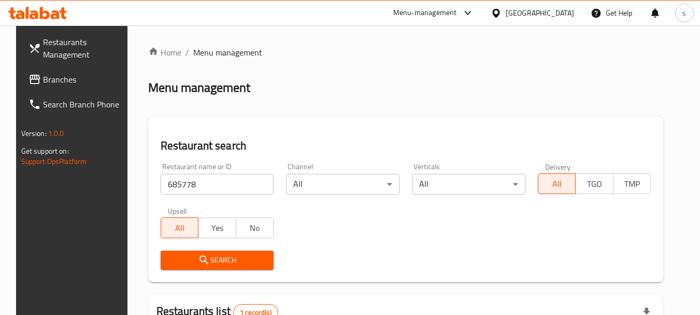
click at [457, 13] on div "Menu-management" at bounding box center [425, 13] width 64 height 12
click at [387, 83] on div "Restaurant-Management" at bounding box center [419, 90] width 98 height 24
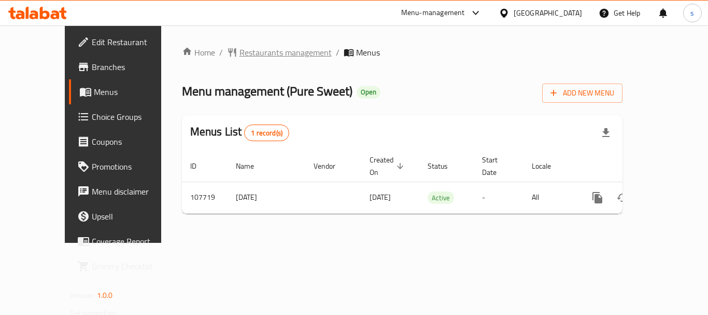
click at [239, 51] on span "Restaurants management" at bounding box center [285, 52] width 92 height 12
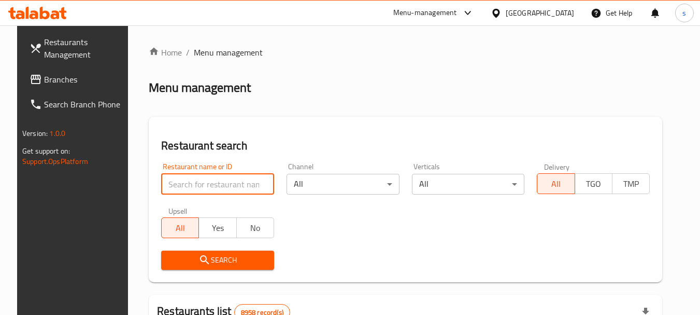
click at [173, 183] on input "search" at bounding box center [217, 184] width 113 height 21
paste input "603626"
type input "603626"
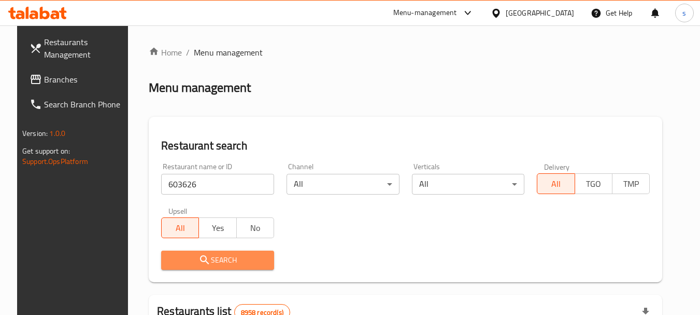
click at [200, 258] on icon "submit" at bounding box center [204, 259] width 9 height 9
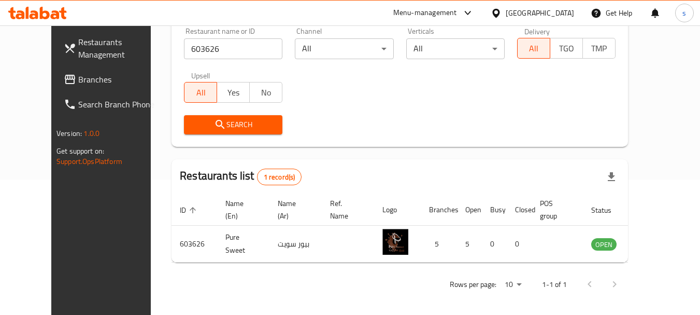
scroll to position [139, 0]
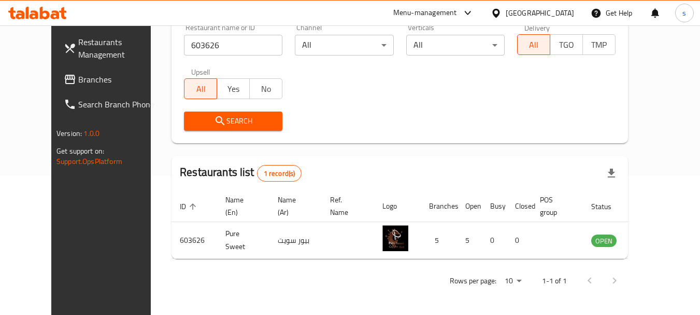
click at [78, 78] on span "Branches" at bounding box center [119, 79] width 82 height 12
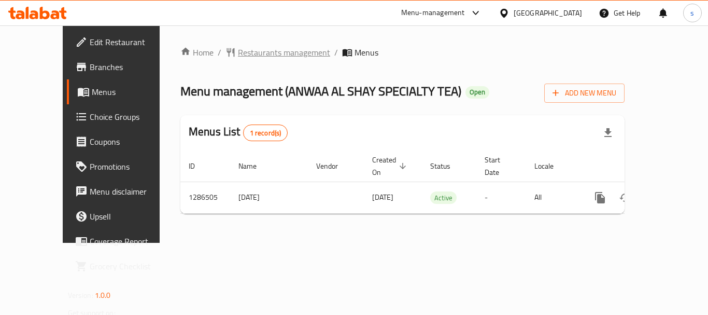
click at [250, 51] on span "Restaurants management" at bounding box center [284, 52] width 92 height 12
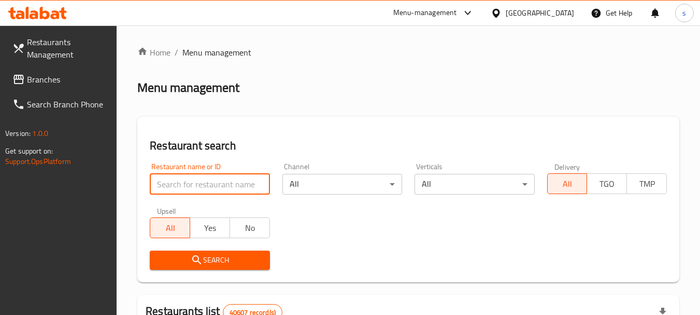
click at [192, 181] on input "search" at bounding box center [210, 184] width 120 height 21
paste input "696251"
type input "696251"
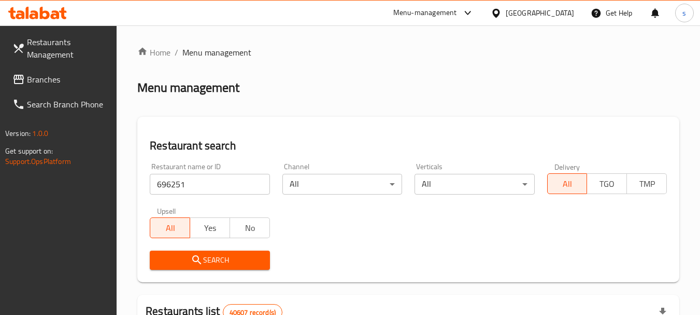
click at [201, 256] on icon "submit" at bounding box center [197, 259] width 12 height 12
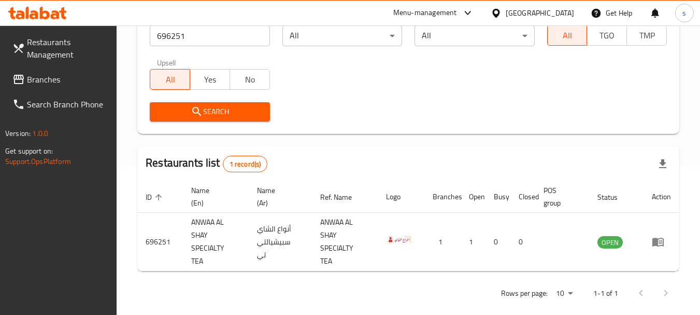
scroll to position [161, 0]
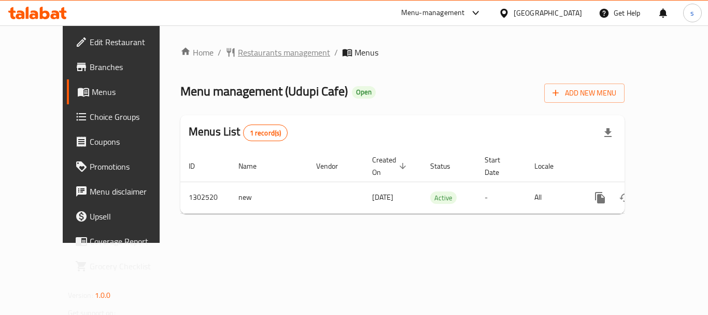
click at [280, 48] on span "Restaurants management" at bounding box center [284, 52] width 92 height 12
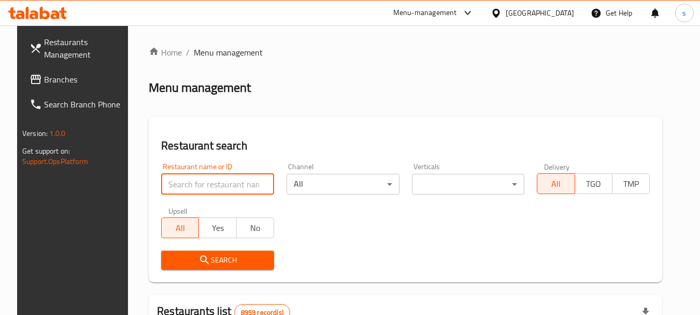
click at [178, 178] on input "search" at bounding box center [217, 184] width 113 height 21
paste input "702447"
type input "702447"
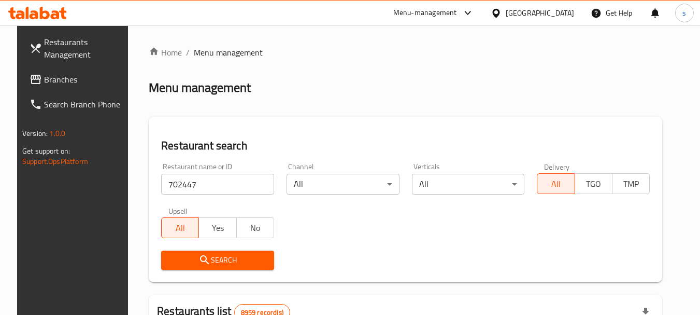
click at [233, 260] on span "Search" at bounding box center [217, 259] width 96 height 13
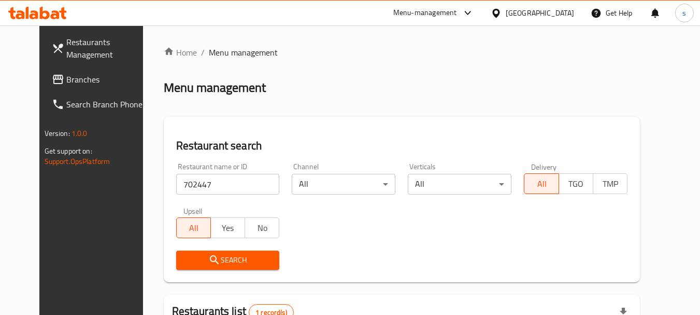
click at [410, 233] on div "Restaurant name or ID 702447 Restaurant name or ID Channel All ​ Verticals All …" at bounding box center [402, 216] width 464 height 119
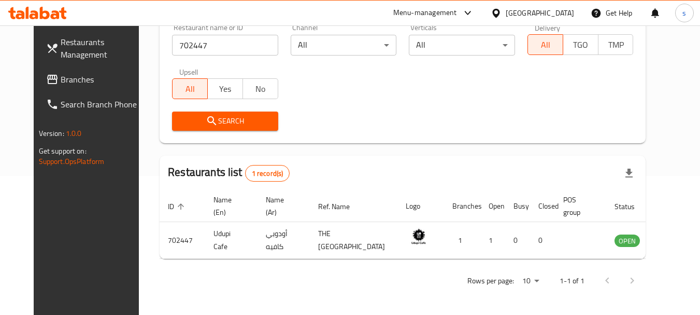
scroll to position [148, 0]
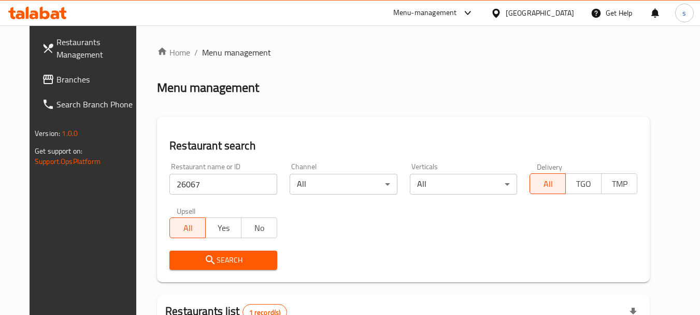
click at [457, 12] on div "Menu-management" at bounding box center [425, 13] width 64 height 12
click at [390, 84] on div "Restaurant-Management" at bounding box center [412, 89] width 81 height 11
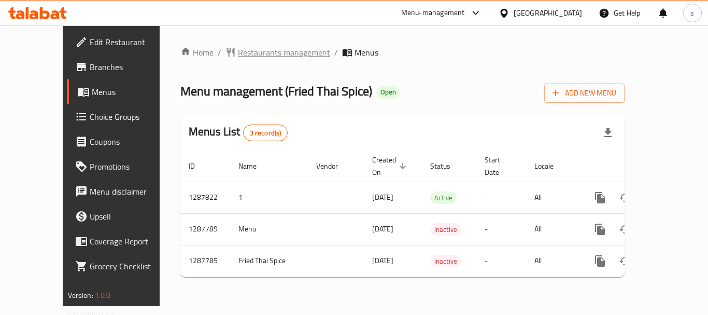
click at [242, 52] on span "Restaurants management" at bounding box center [284, 52] width 92 height 12
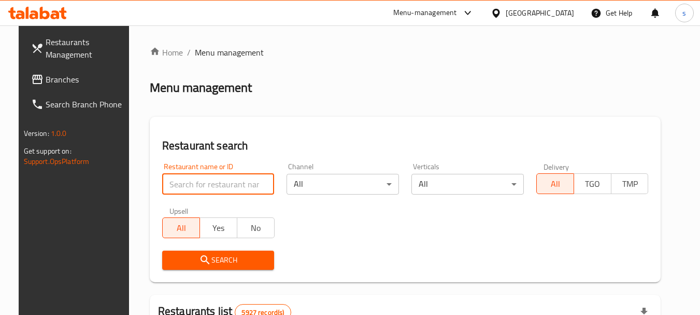
click at [186, 183] on input "search" at bounding box center [218, 184] width 112 height 21
paste input "696849"
type input "696849"
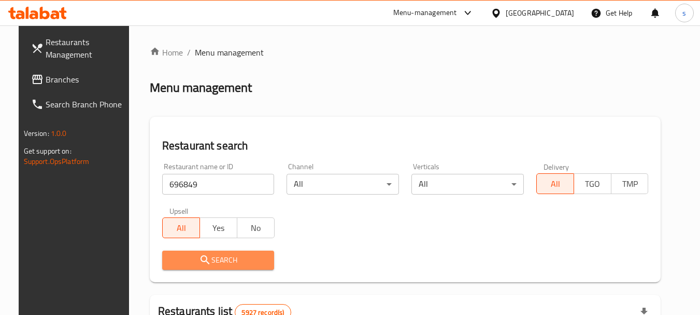
click at [184, 260] on span "Search" at bounding box center [218, 259] width 96 height 13
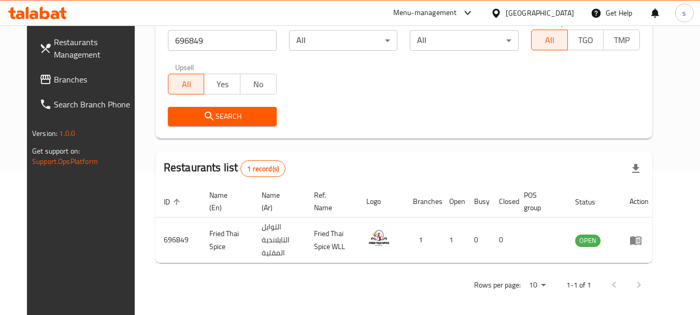
scroll to position [148, 0]
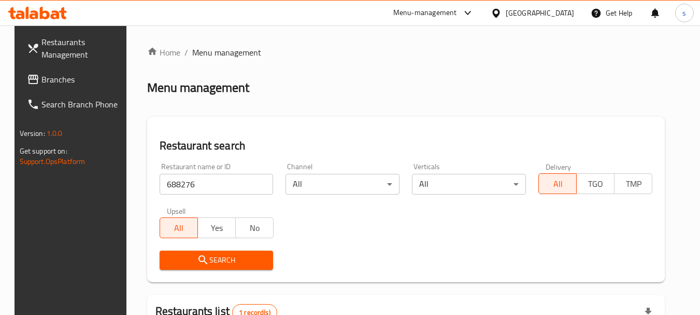
scroll to position [148, 0]
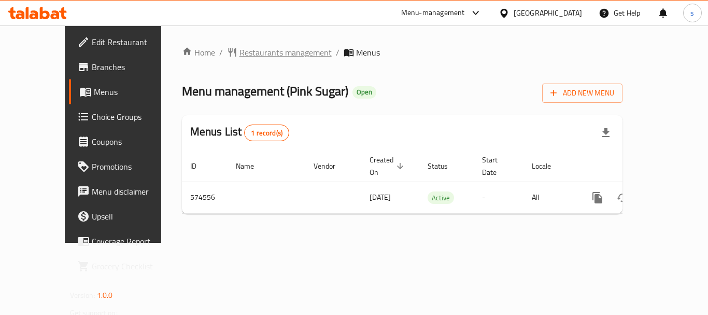
click at [239, 55] on span "Restaurants management" at bounding box center [285, 52] width 92 height 12
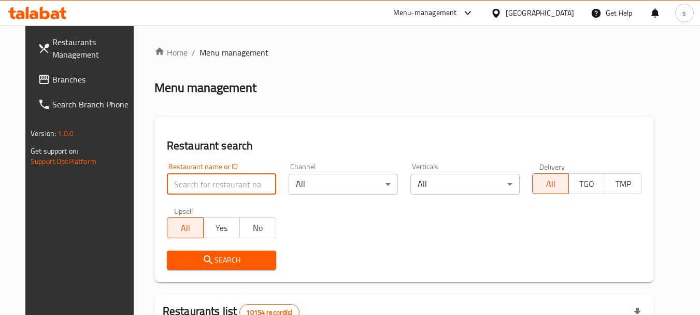
click at [189, 180] on input "search" at bounding box center [221, 184] width 109 height 21
paste input "636479"
type input "636479"
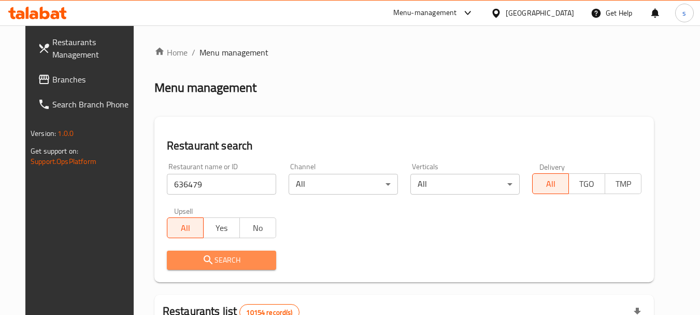
click at [184, 258] on span "Search" at bounding box center [221, 259] width 93 height 13
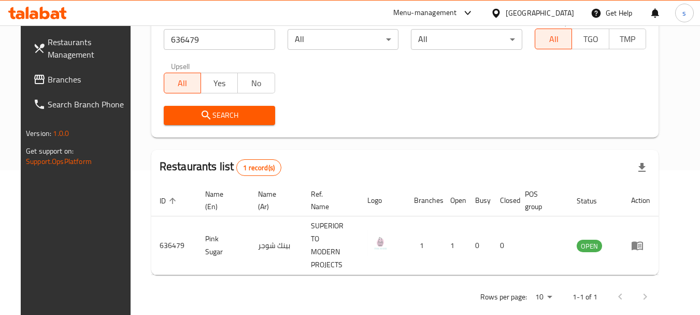
scroll to position [148, 0]
